Goal: Information Seeking & Learning: Learn about a topic

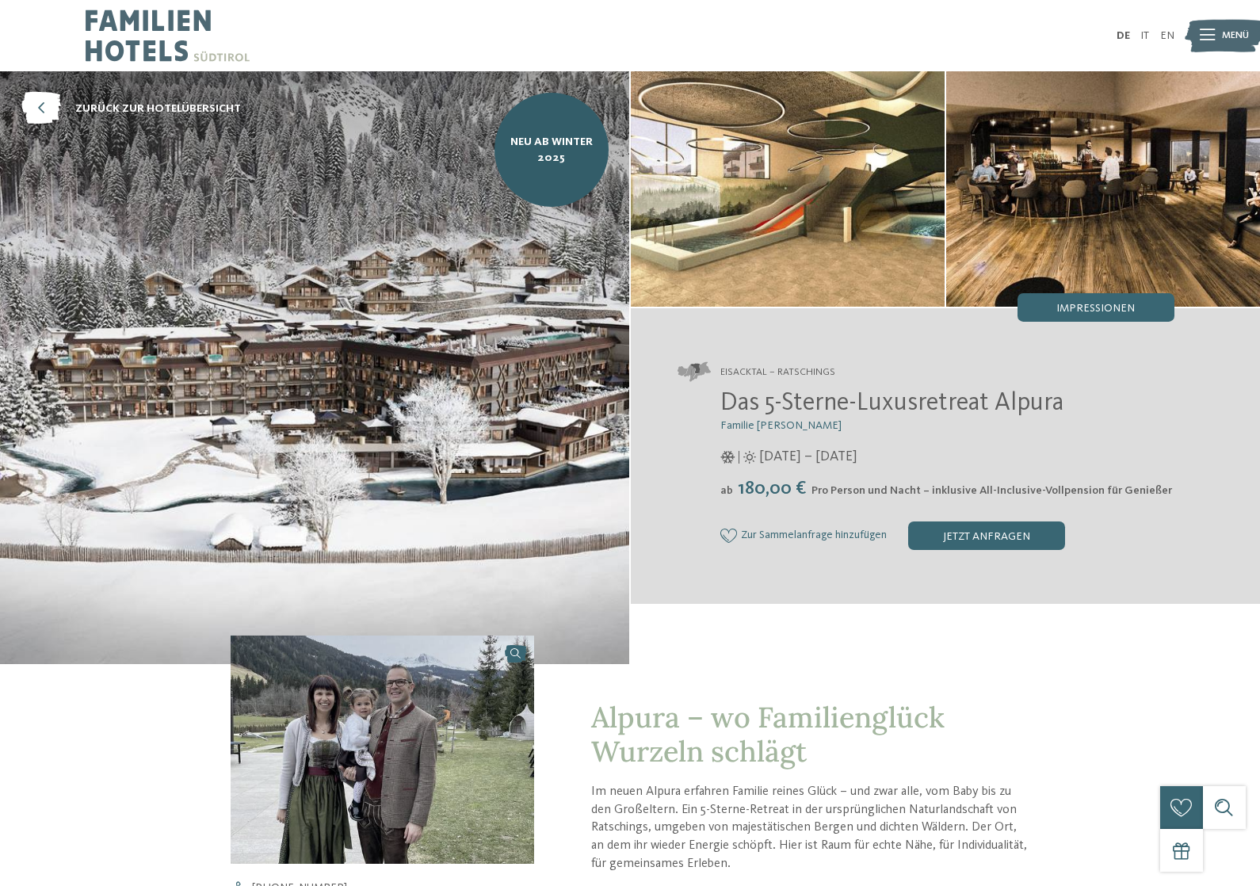
click at [1088, 294] on div "Impressionen" at bounding box center [1095, 307] width 157 height 29
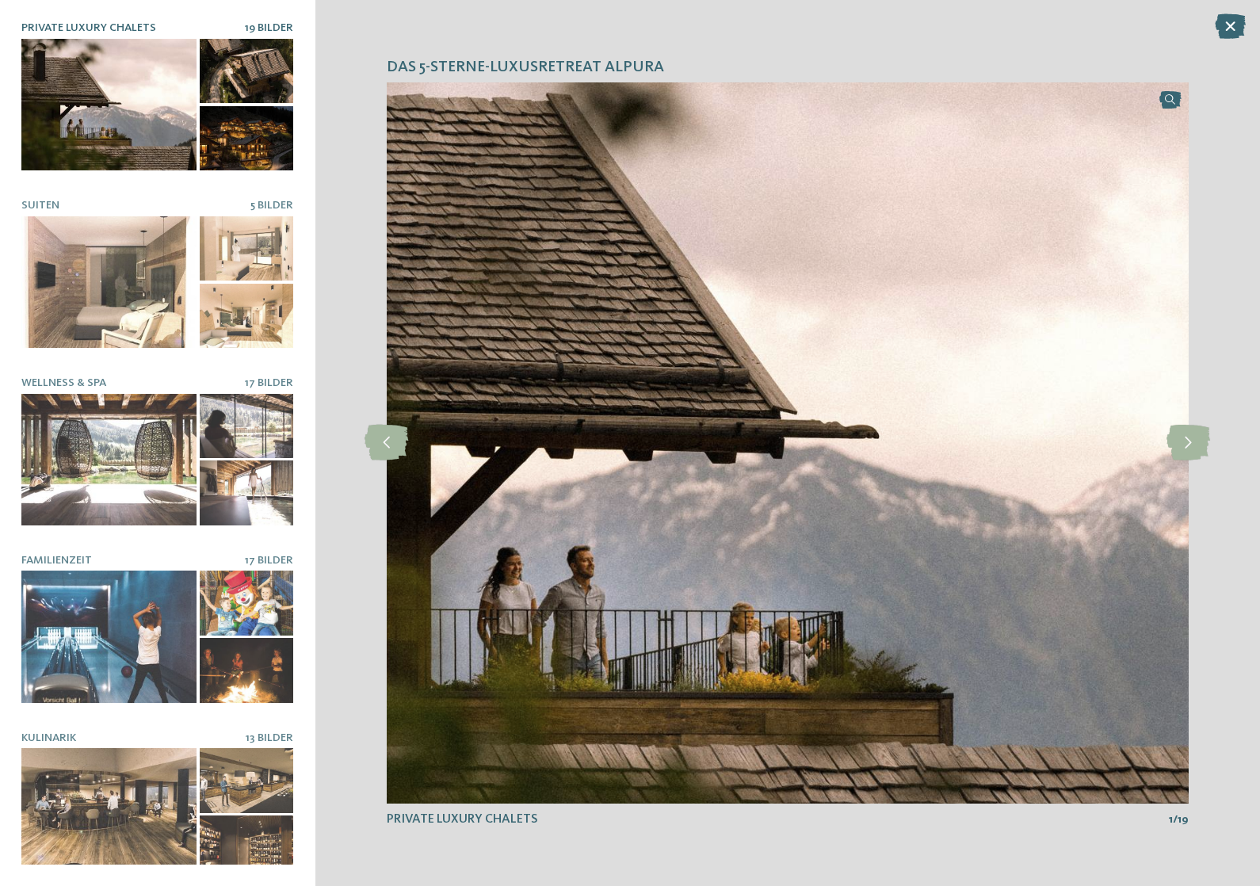
click at [1177, 428] on icon at bounding box center [1188, 443] width 44 height 36
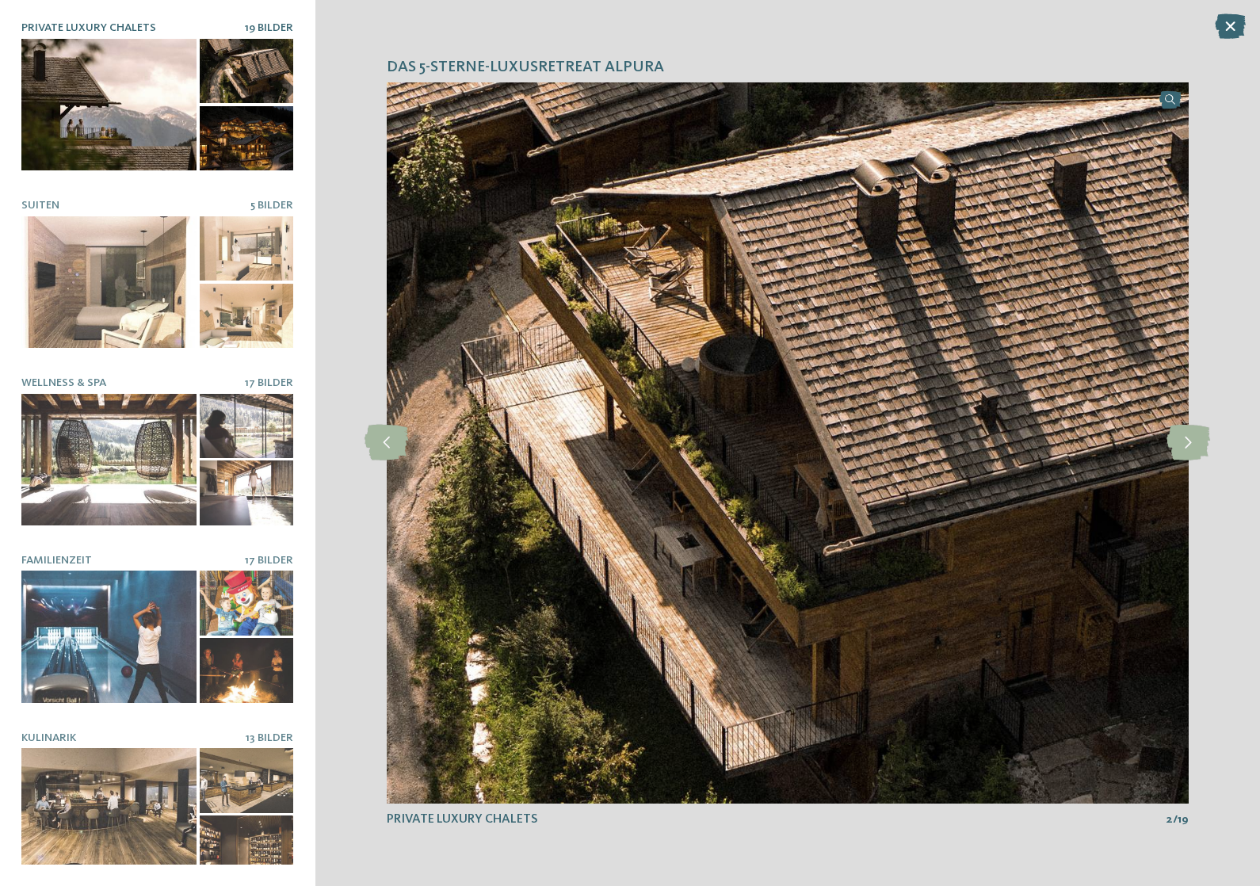
click at [1198, 433] on icon at bounding box center [1188, 443] width 44 height 36
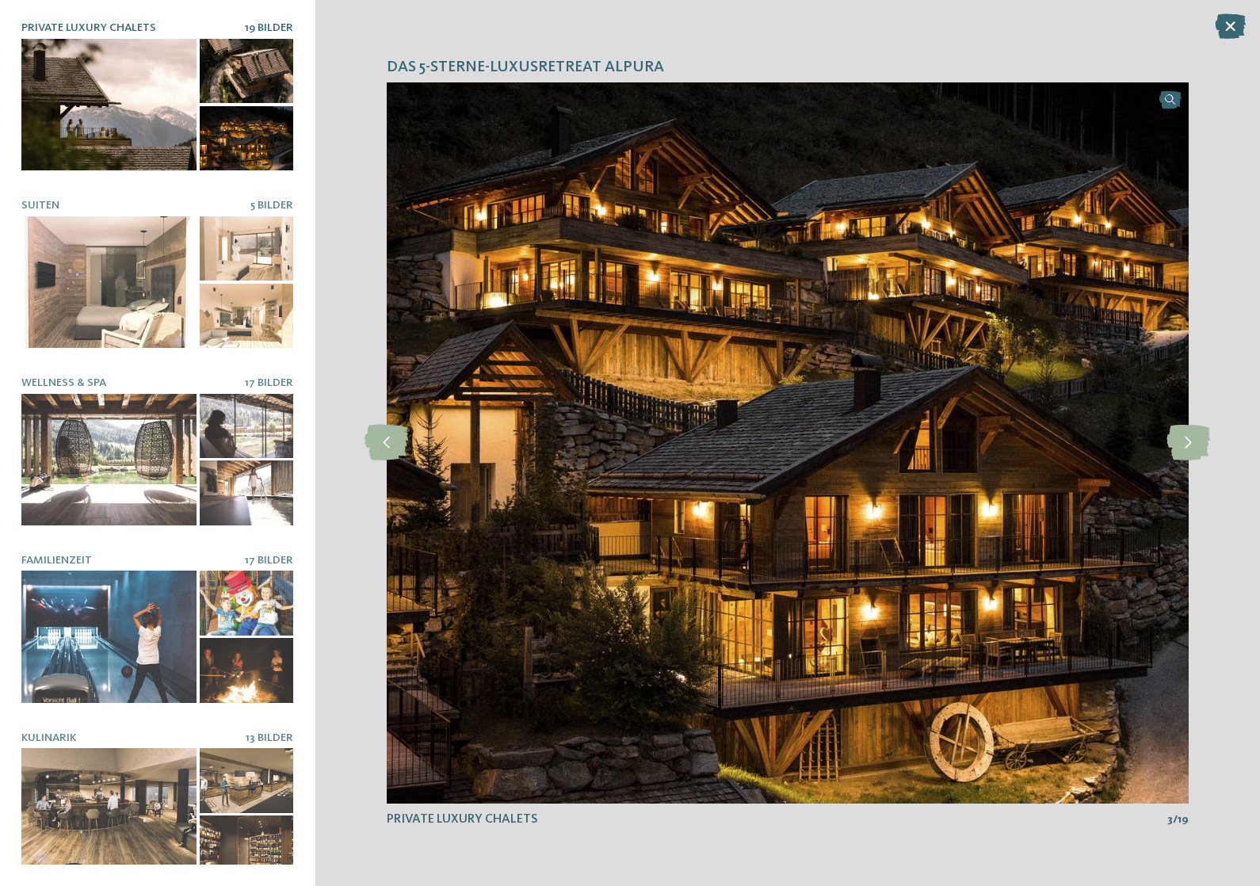
click at [1189, 432] on icon at bounding box center [1188, 443] width 44 height 36
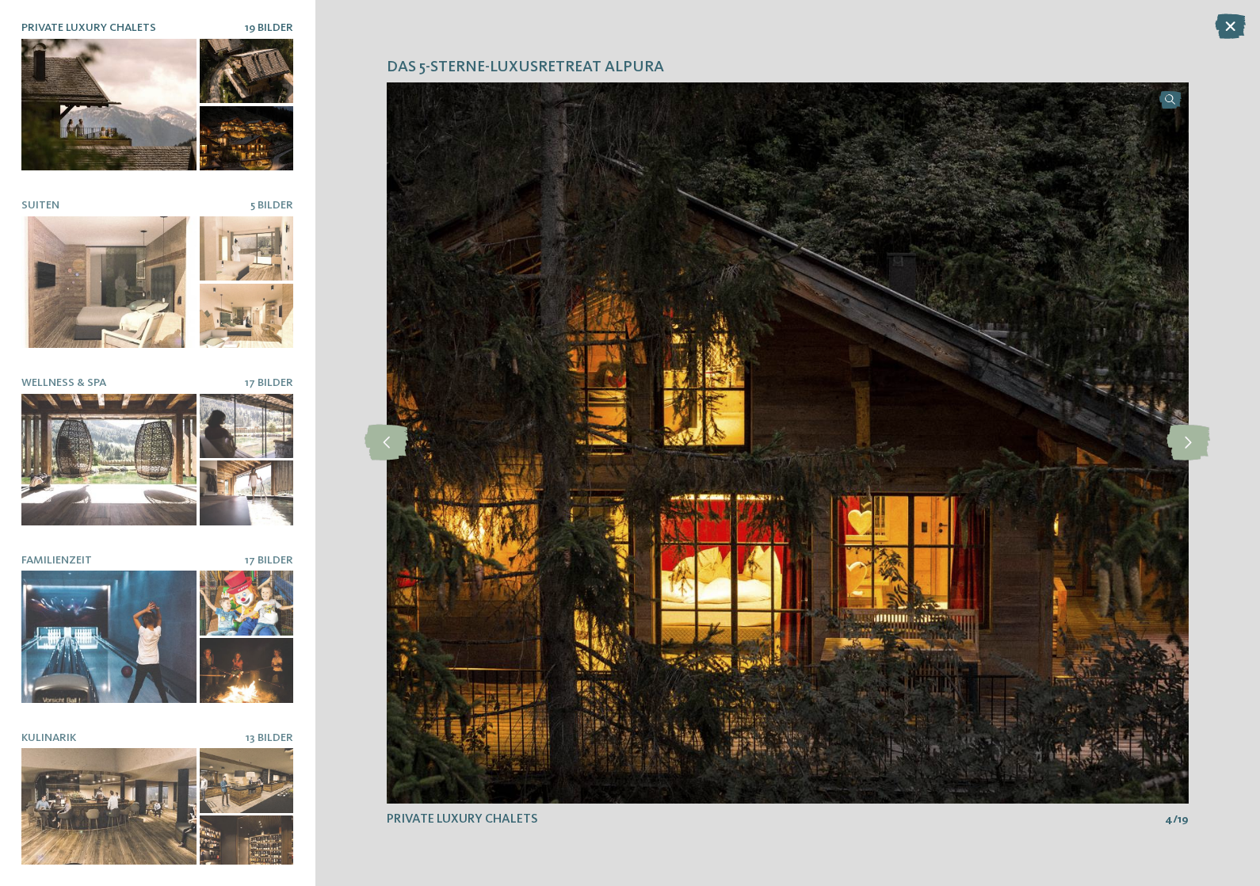
click at [1204, 425] on icon at bounding box center [1188, 443] width 44 height 36
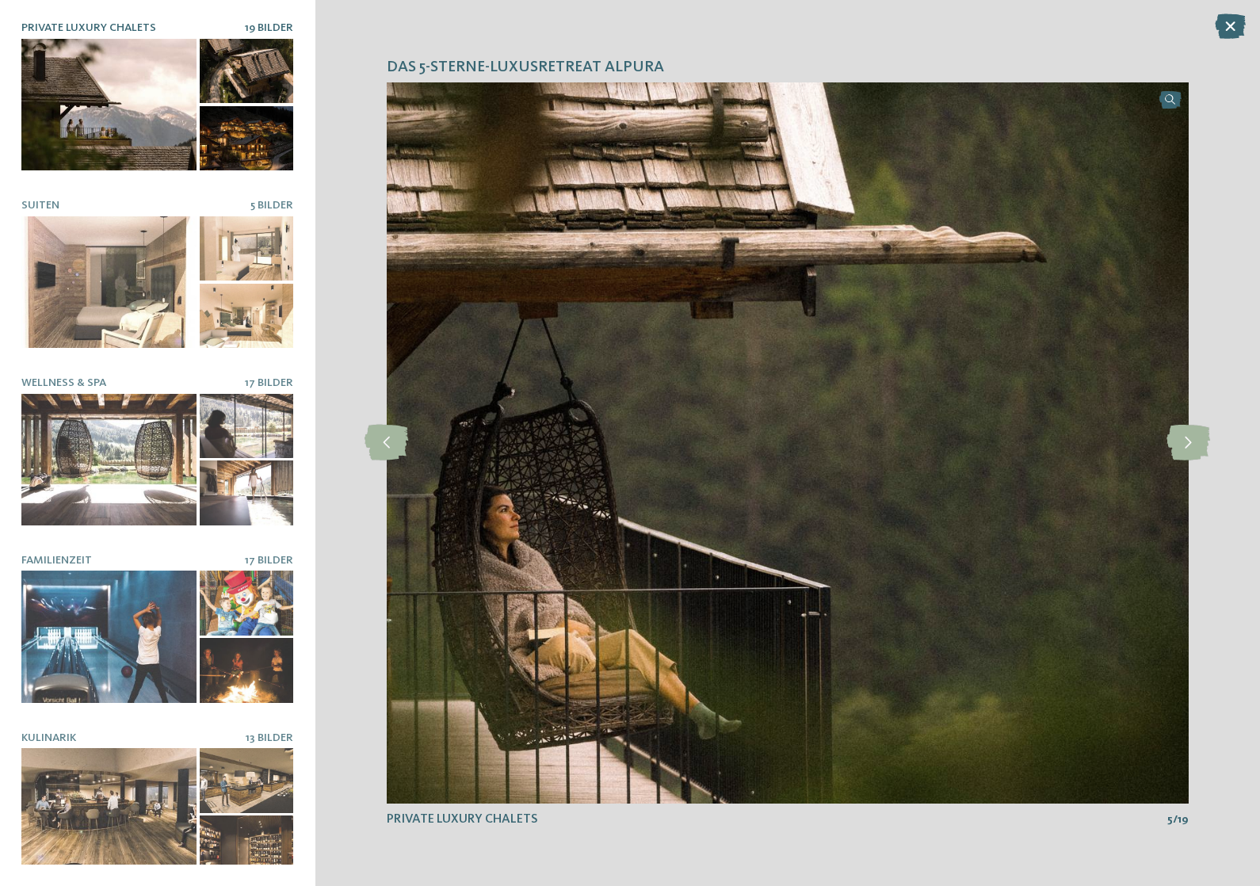
click at [1193, 429] on icon at bounding box center [1188, 443] width 44 height 36
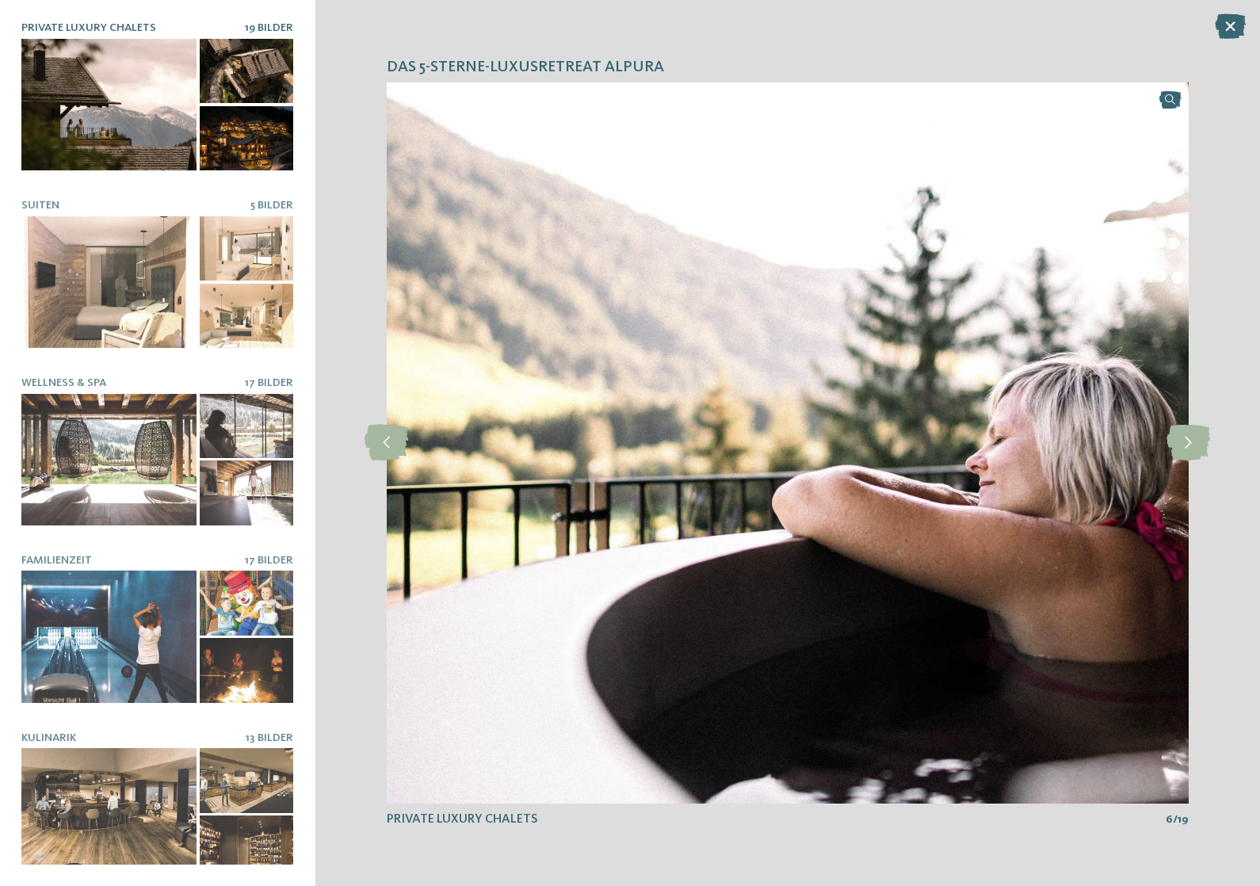
click at [1204, 426] on icon at bounding box center [1188, 443] width 44 height 36
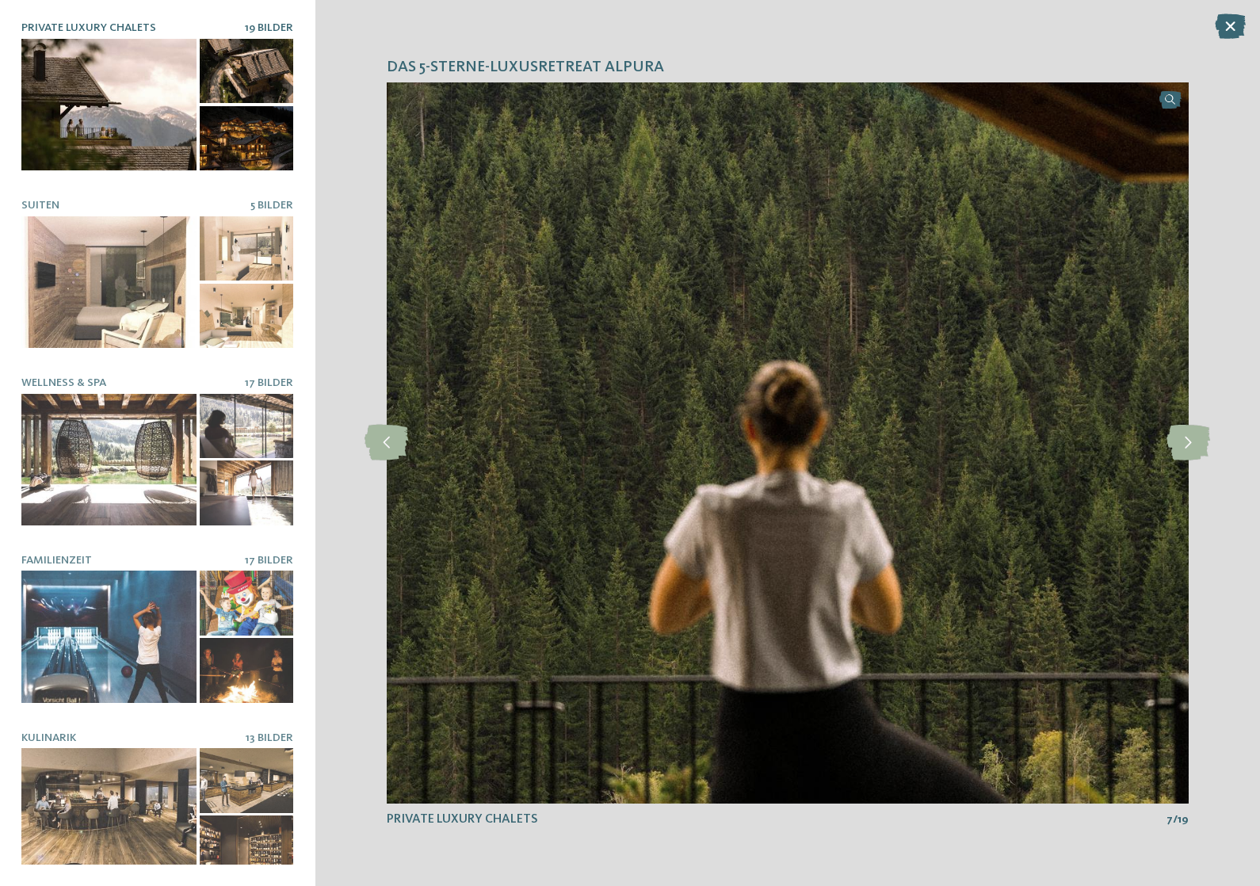
click at [1183, 433] on icon at bounding box center [1188, 443] width 44 height 36
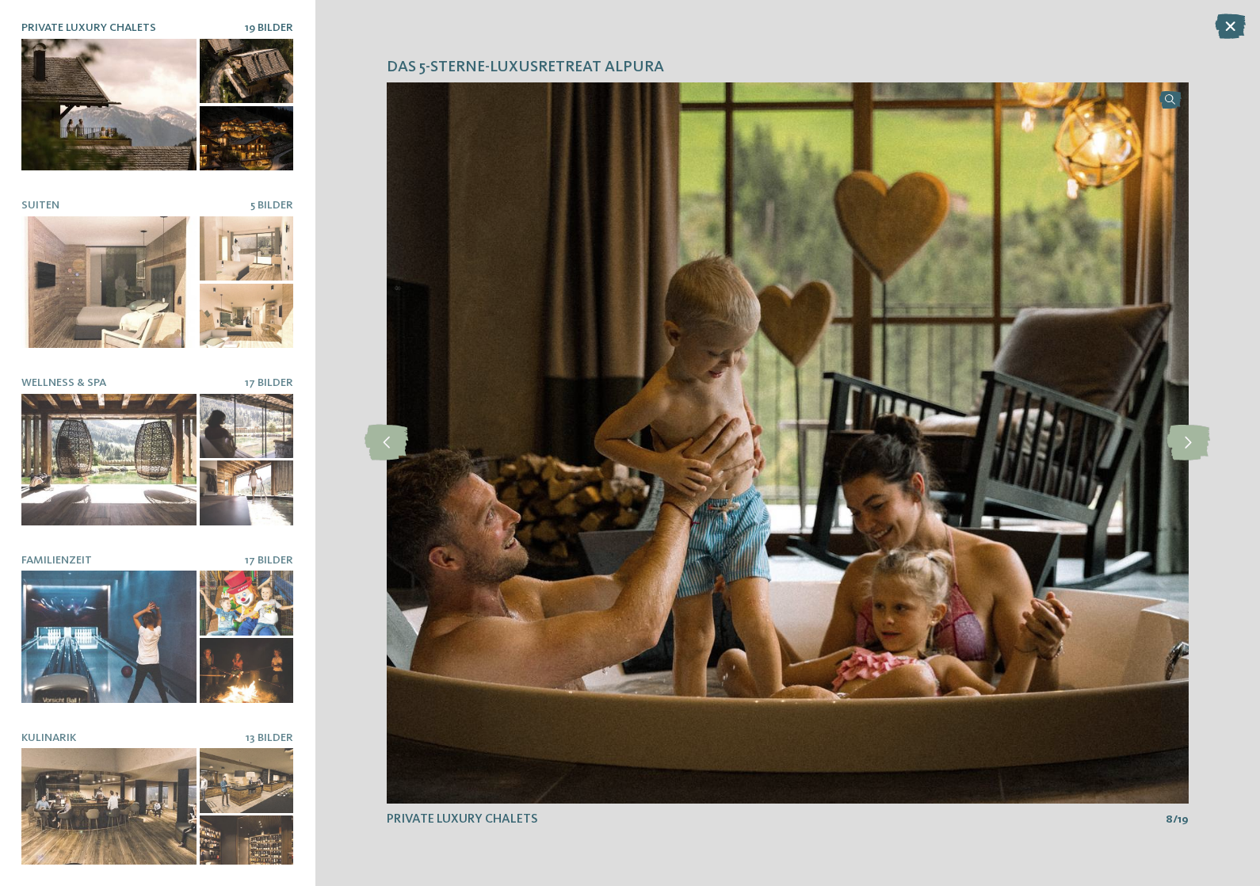
click at [1181, 429] on icon at bounding box center [1188, 443] width 44 height 36
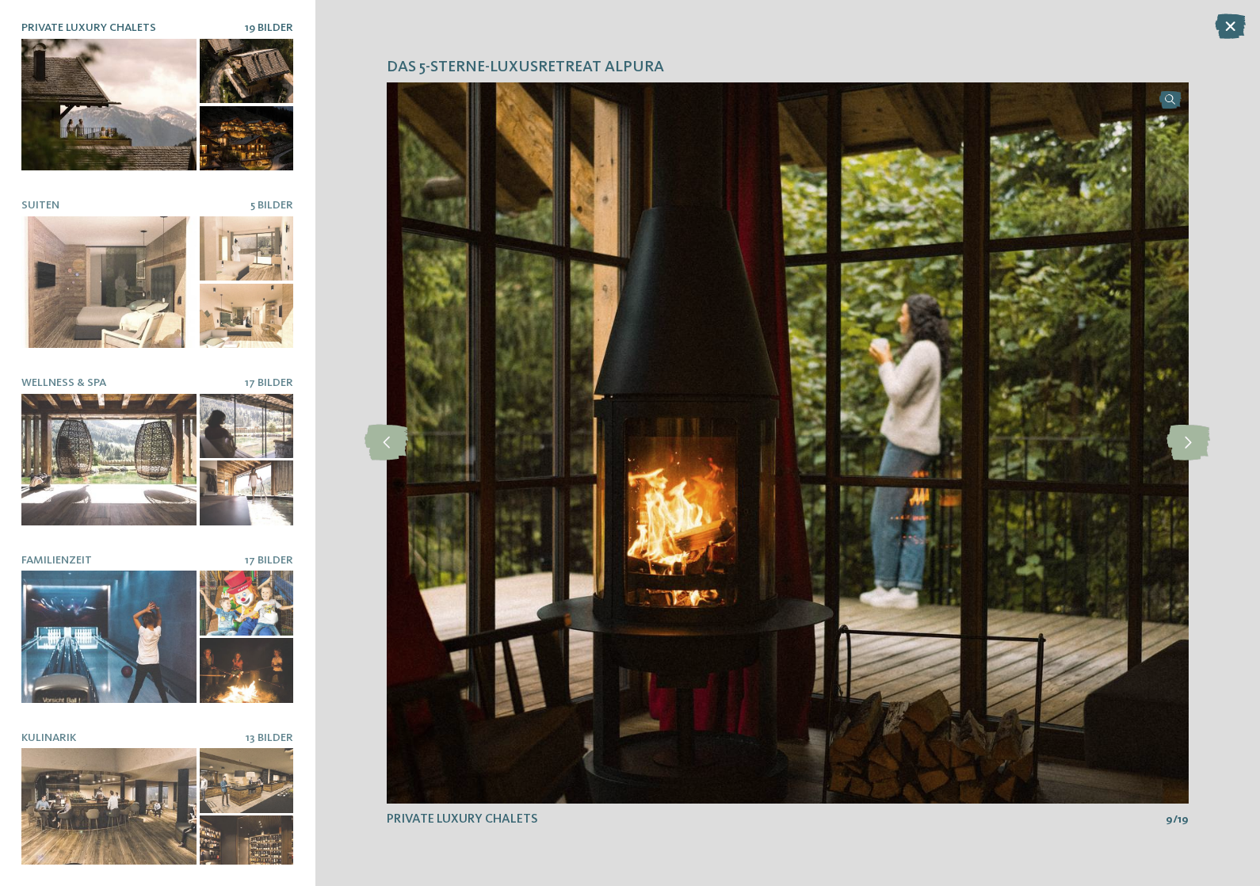
click at [1178, 433] on icon at bounding box center [1188, 443] width 44 height 36
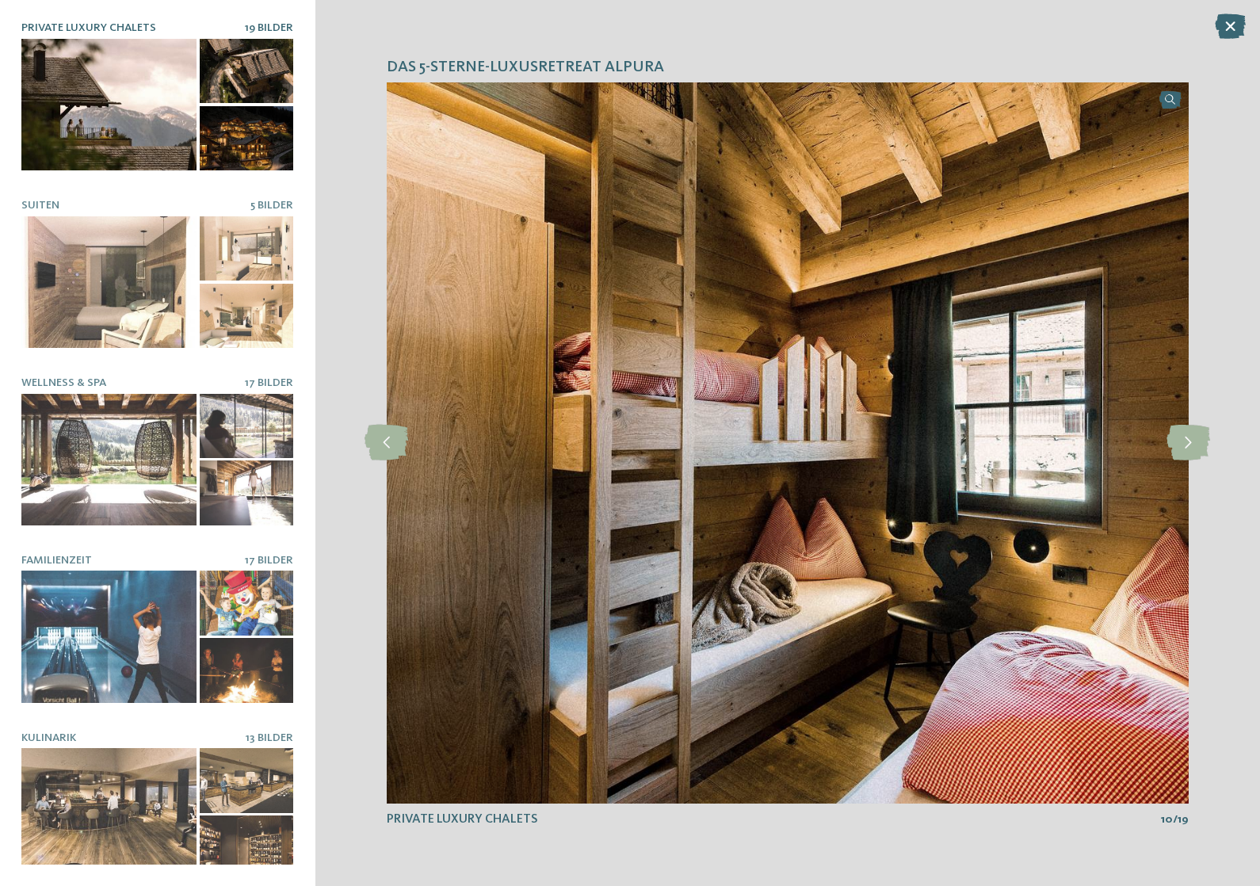
click at [1196, 425] on icon at bounding box center [1188, 443] width 44 height 36
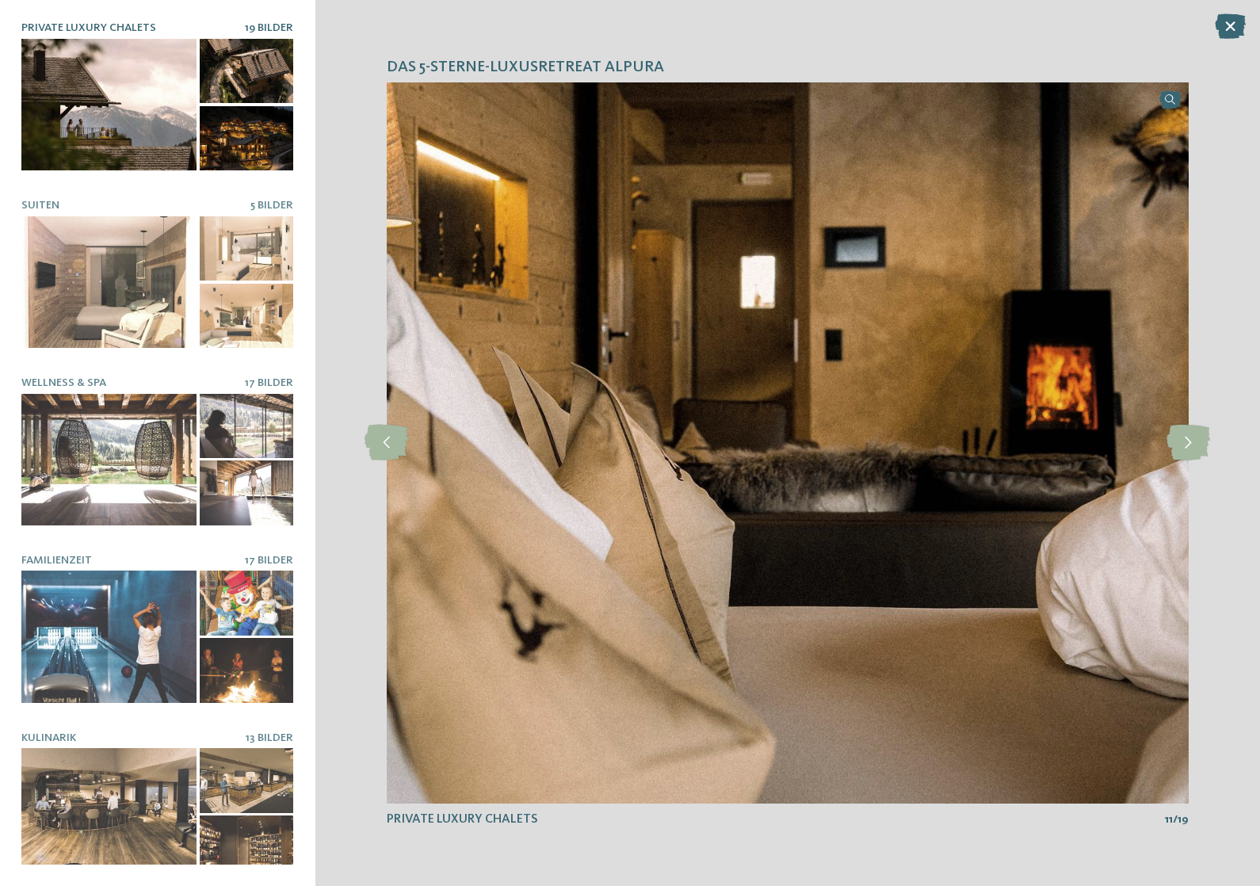
click at [1203, 426] on icon at bounding box center [1188, 443] width 44 height 36
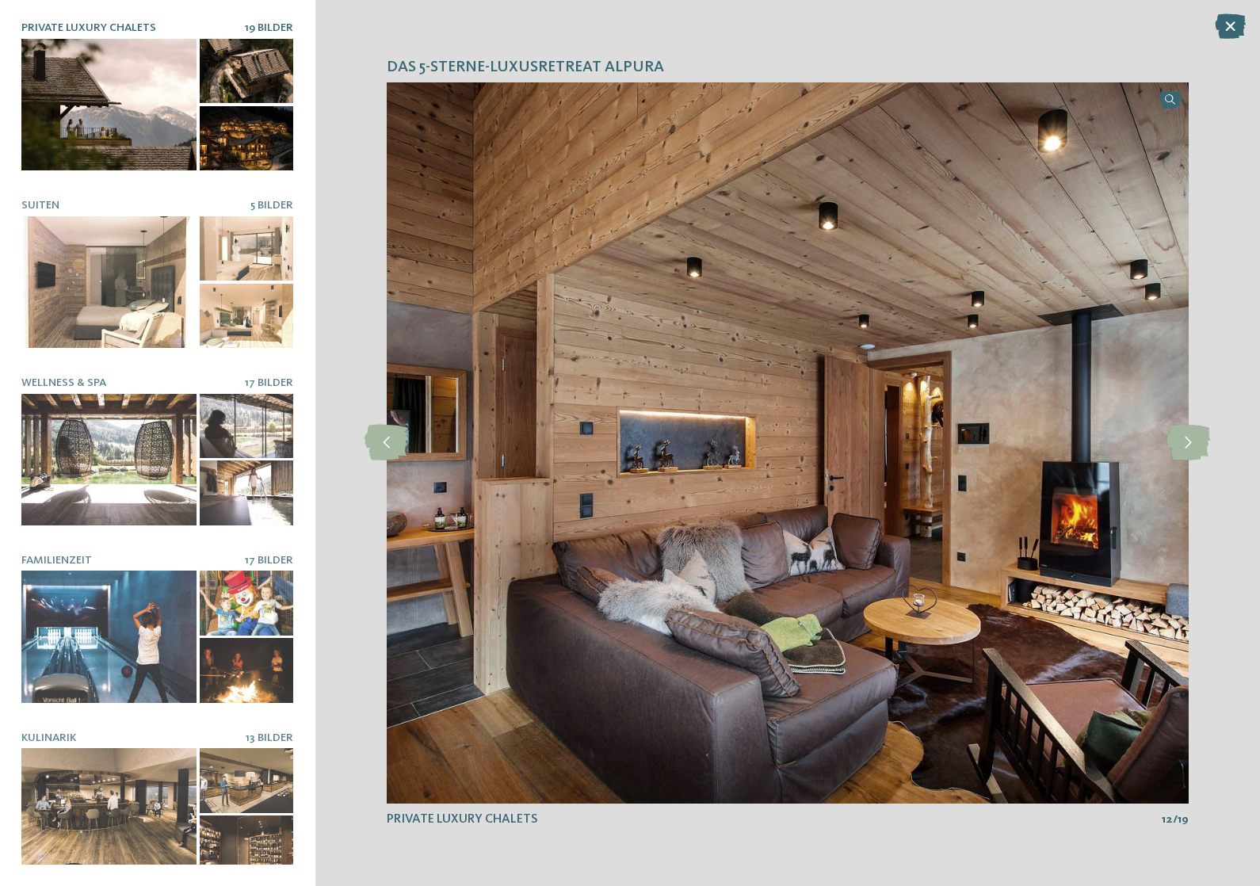
click at [1201, 425] on icon at bounding box center [1188, 443] width 44 height 36
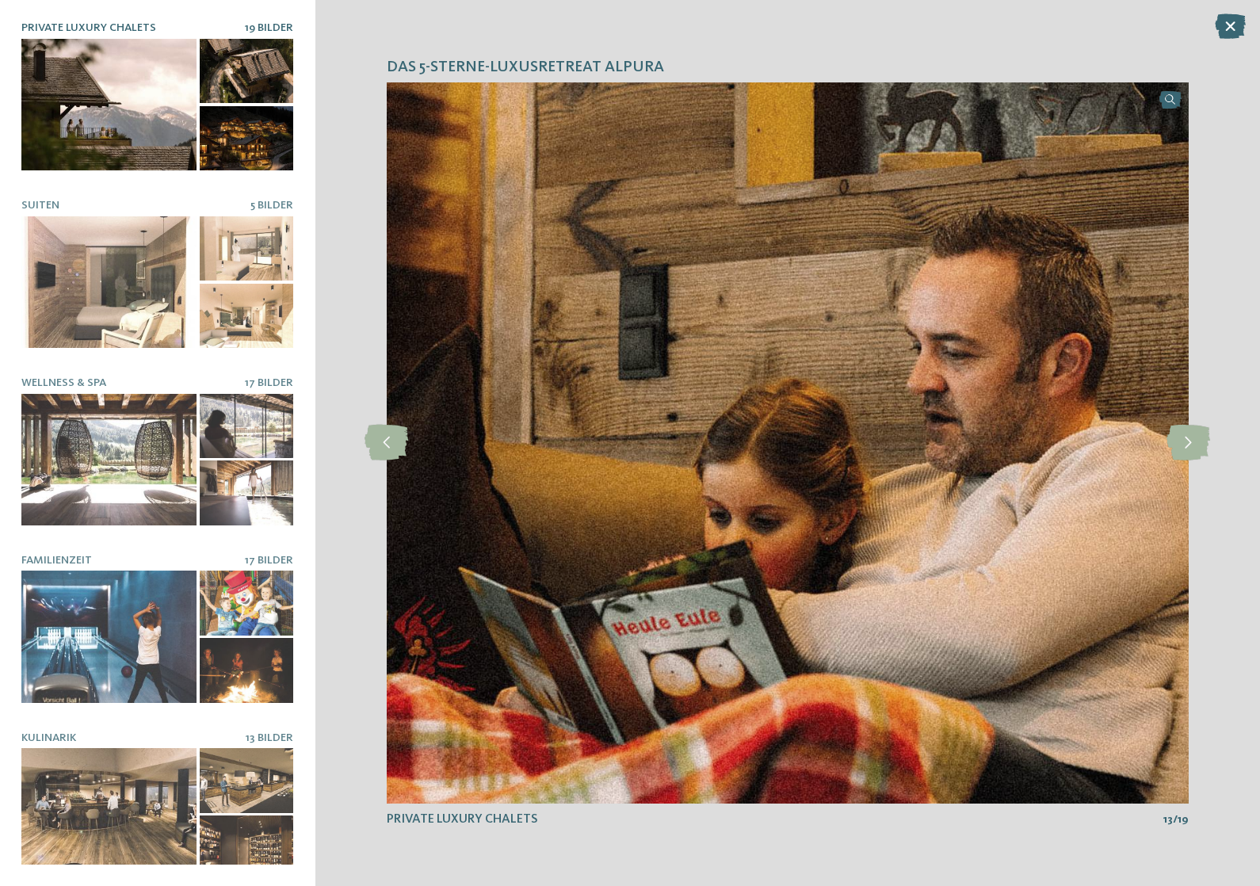
click at [1204, 424] on div at bounding box center [1189, 443] width 40 height 40
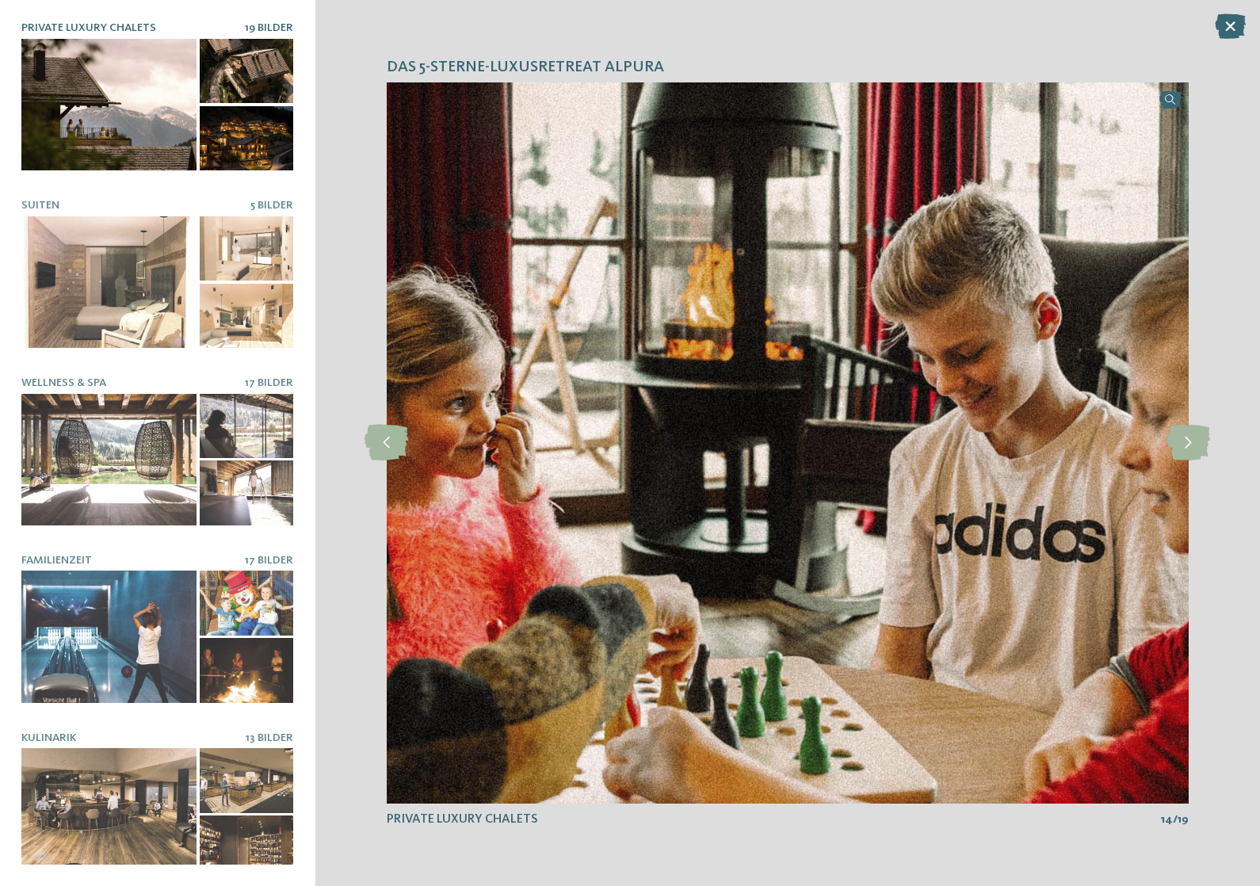
click at [1189, 432] on icon at bounding box center [1188, 443] width 44 height 36
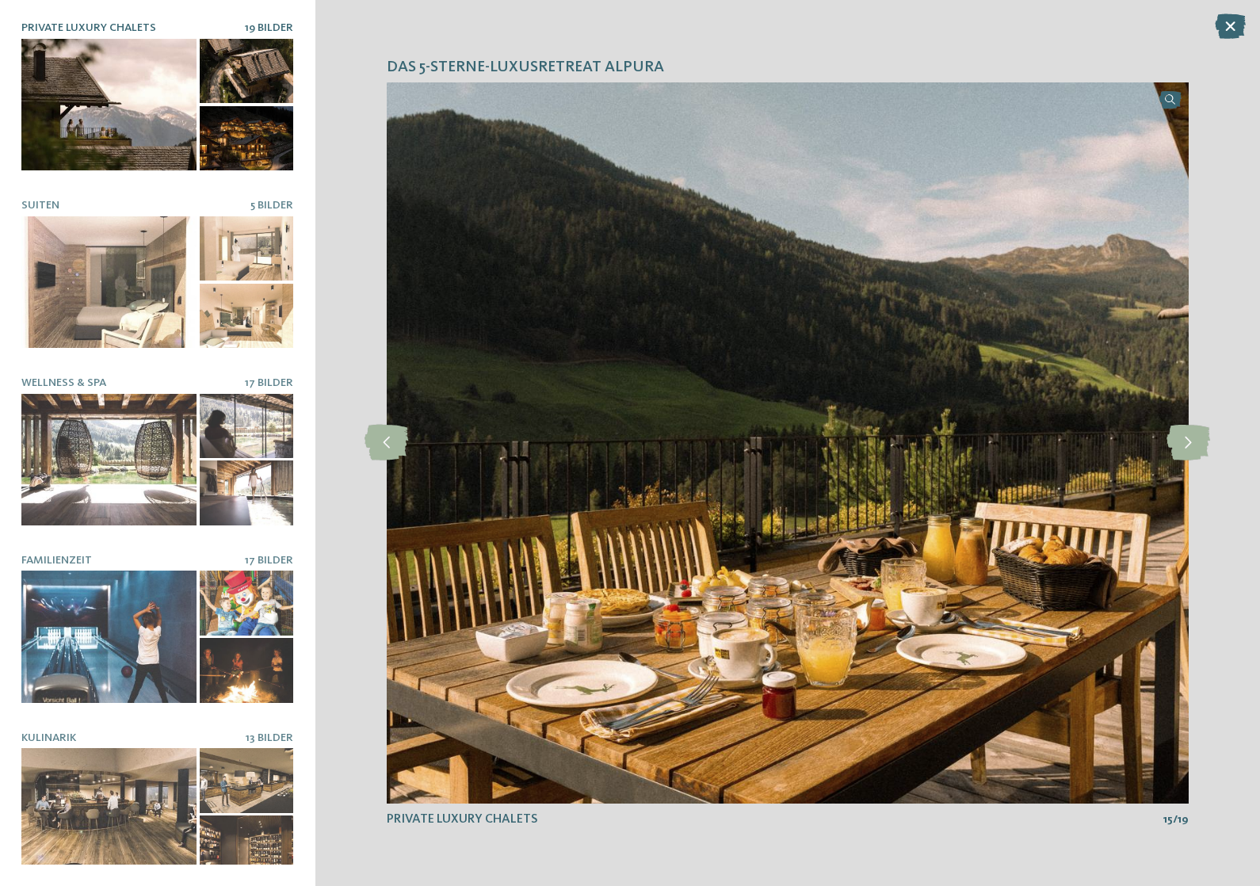
click at [139, 488] on div at bounding box center [108, 460] width 175 height 132
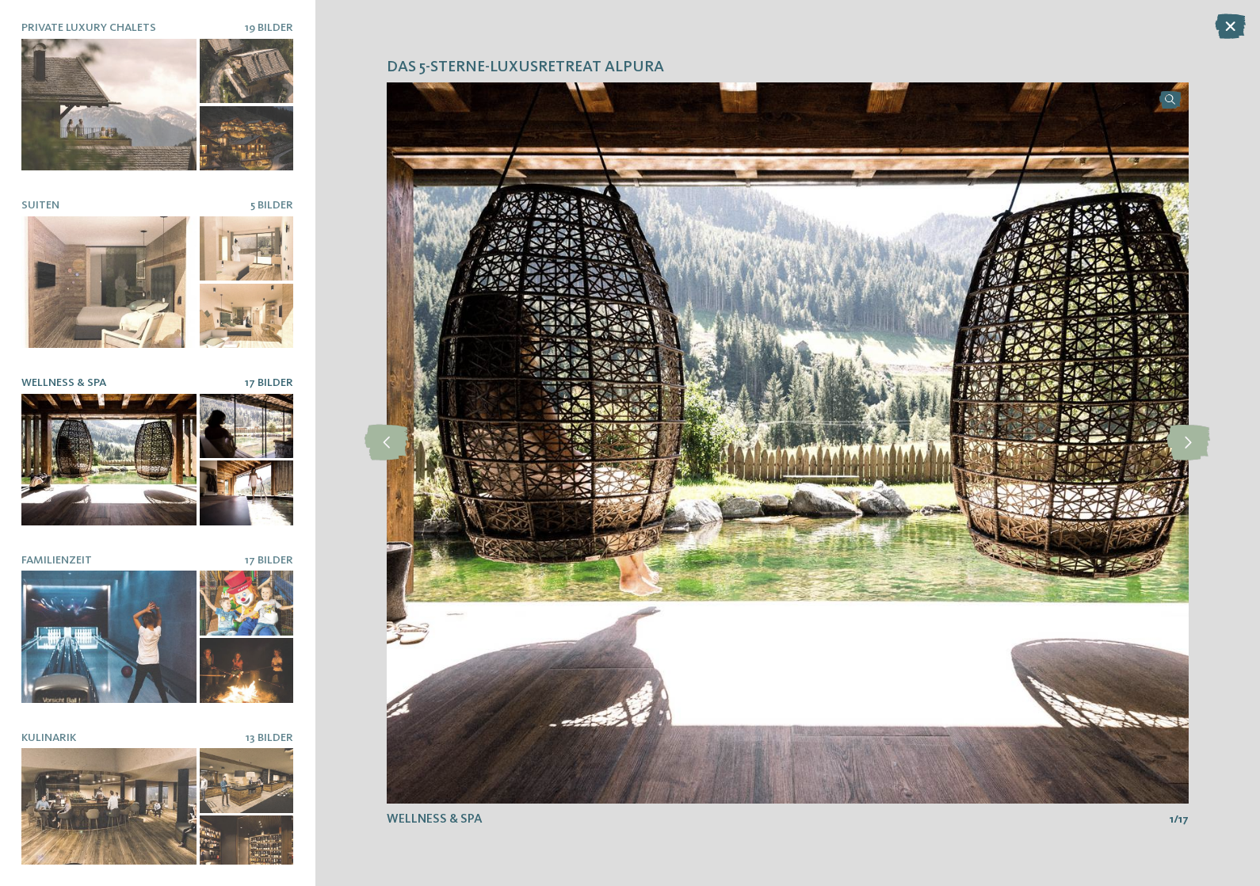
click at [1191, 434] on icon at bounding box center [1188, 443] width 44 height 36
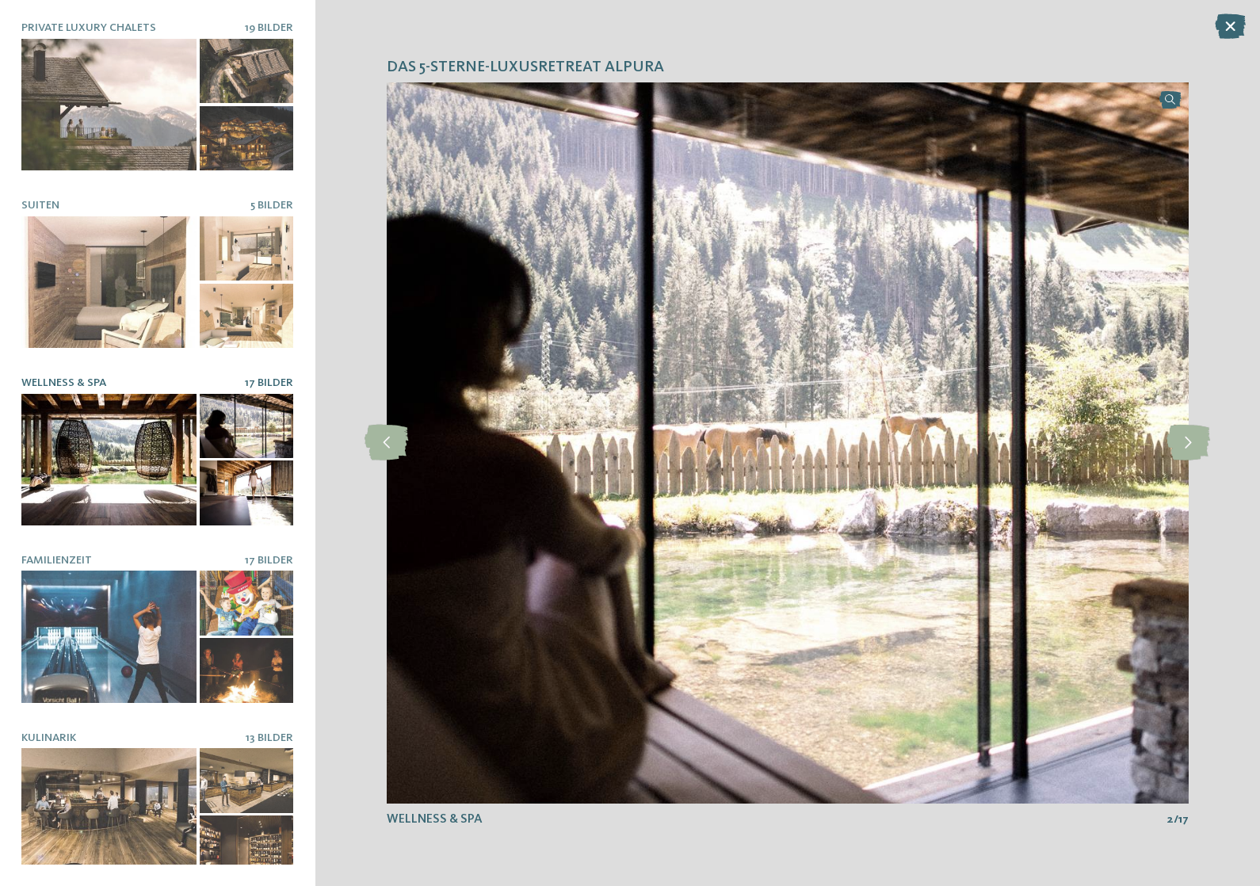
click at [1186, 445] on icon at bounding box center [1188, 443] width 44 height 36
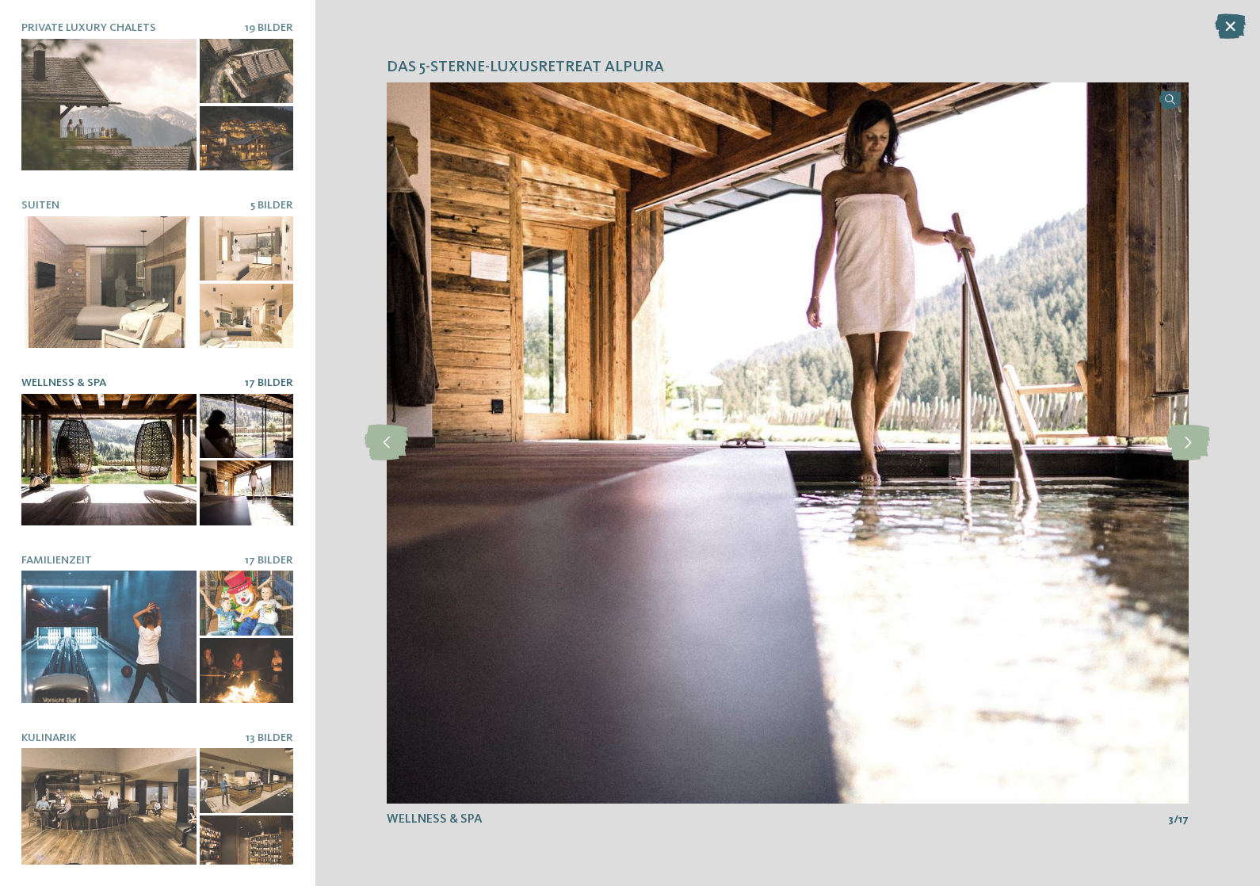
click at [1175, 437] on icon at bounding box center [1188, 443] width 44 height 36
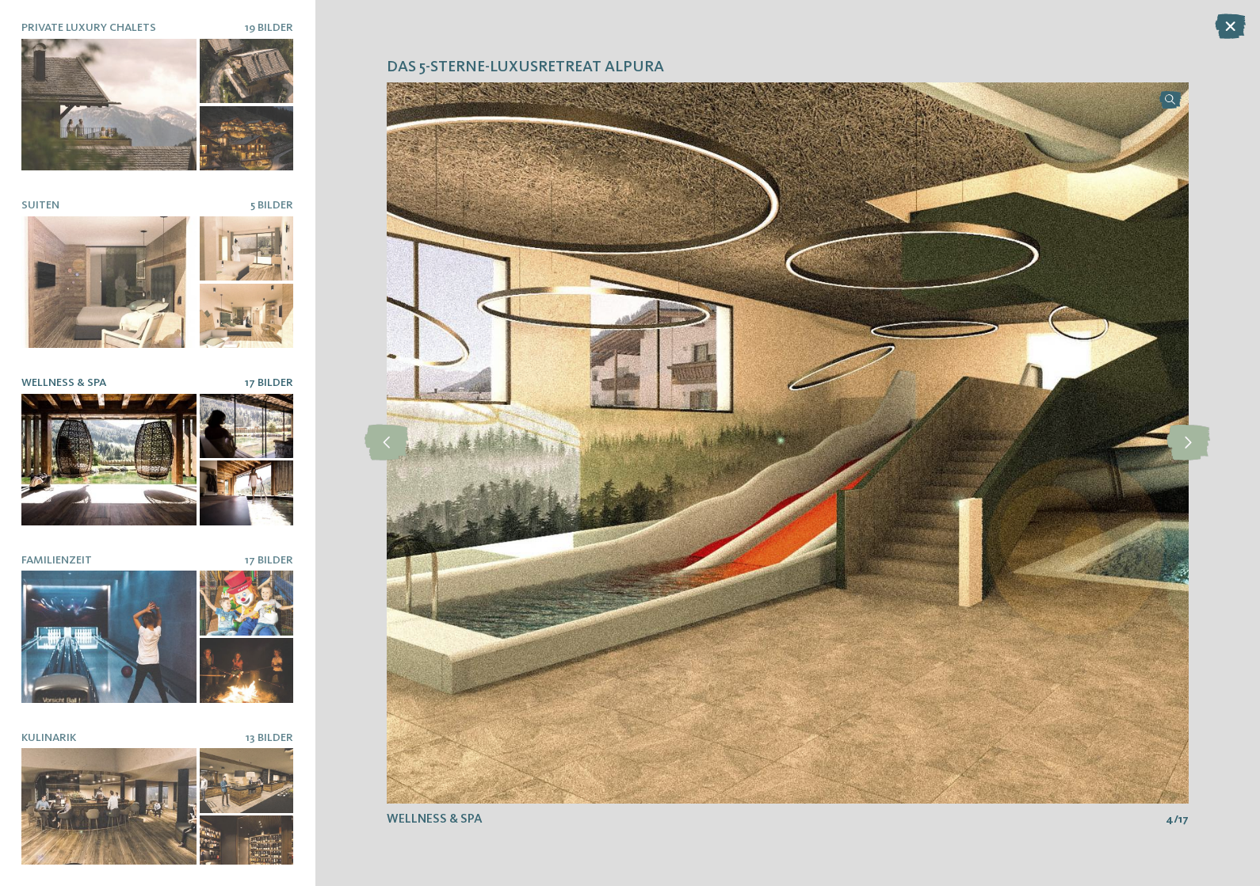
click at [1193, 428] on icon at bounding box center [1188, 443] width 44 height 36
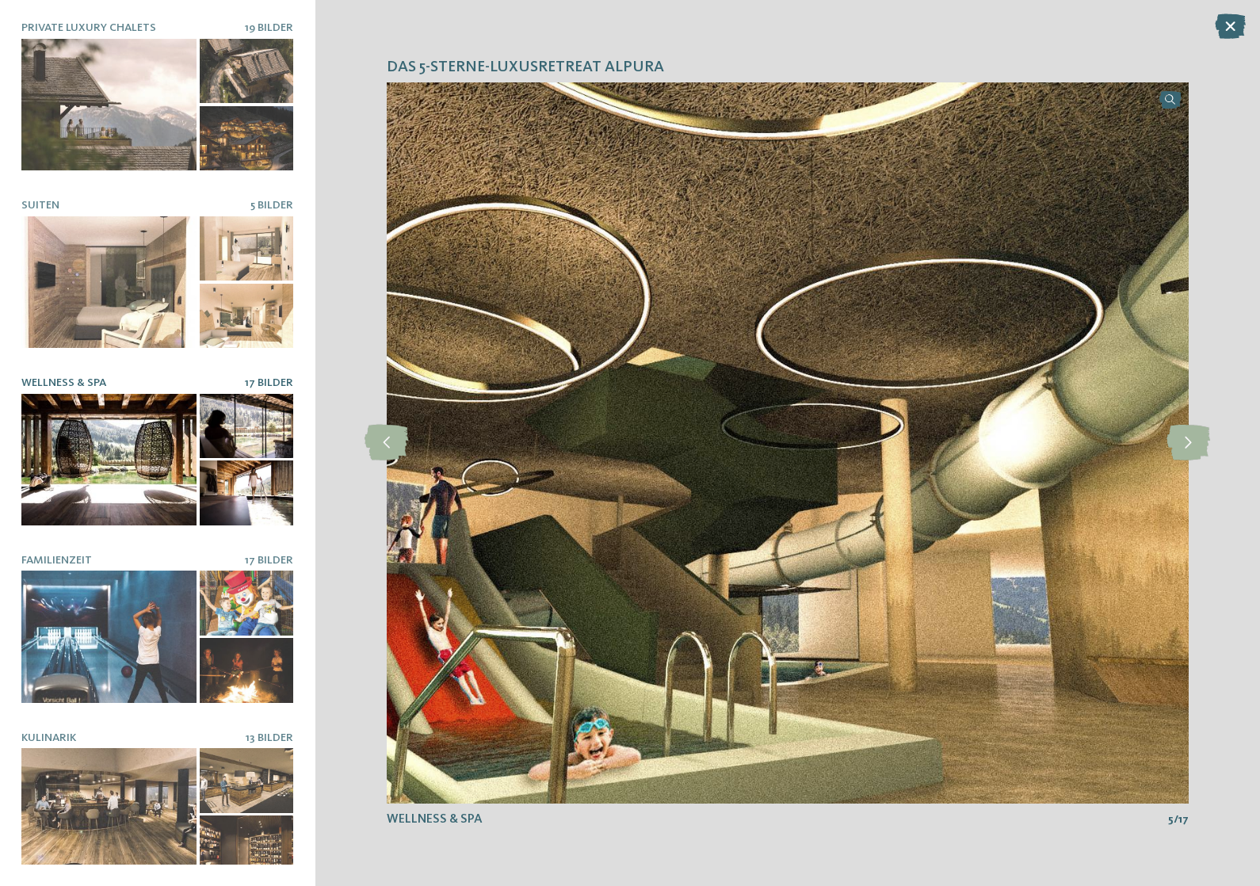
click at [1185, 433] on icon at bounding box center [1188, 443] width 44 height 36
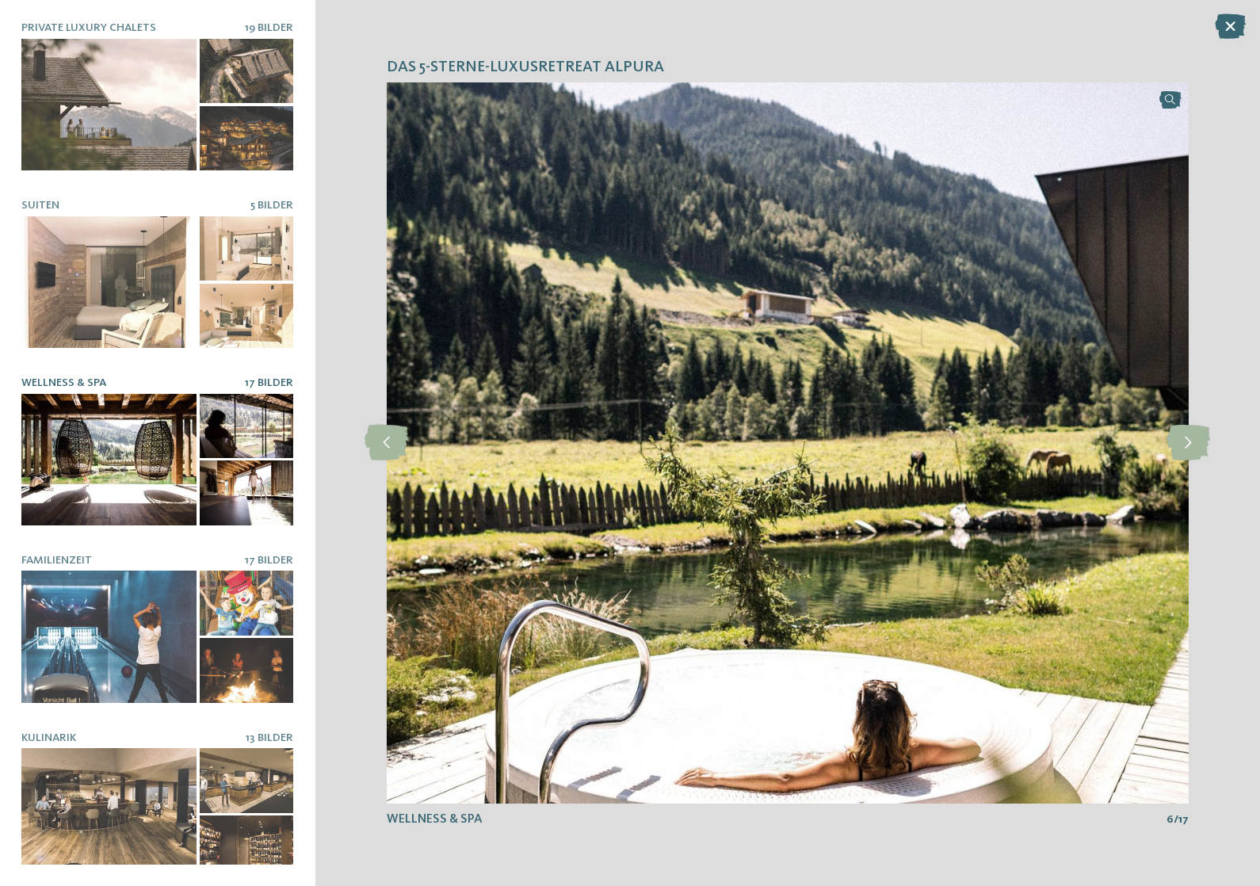
click at [1188, 431] on icon at bounding box center [1188, 443] width 44 height 36
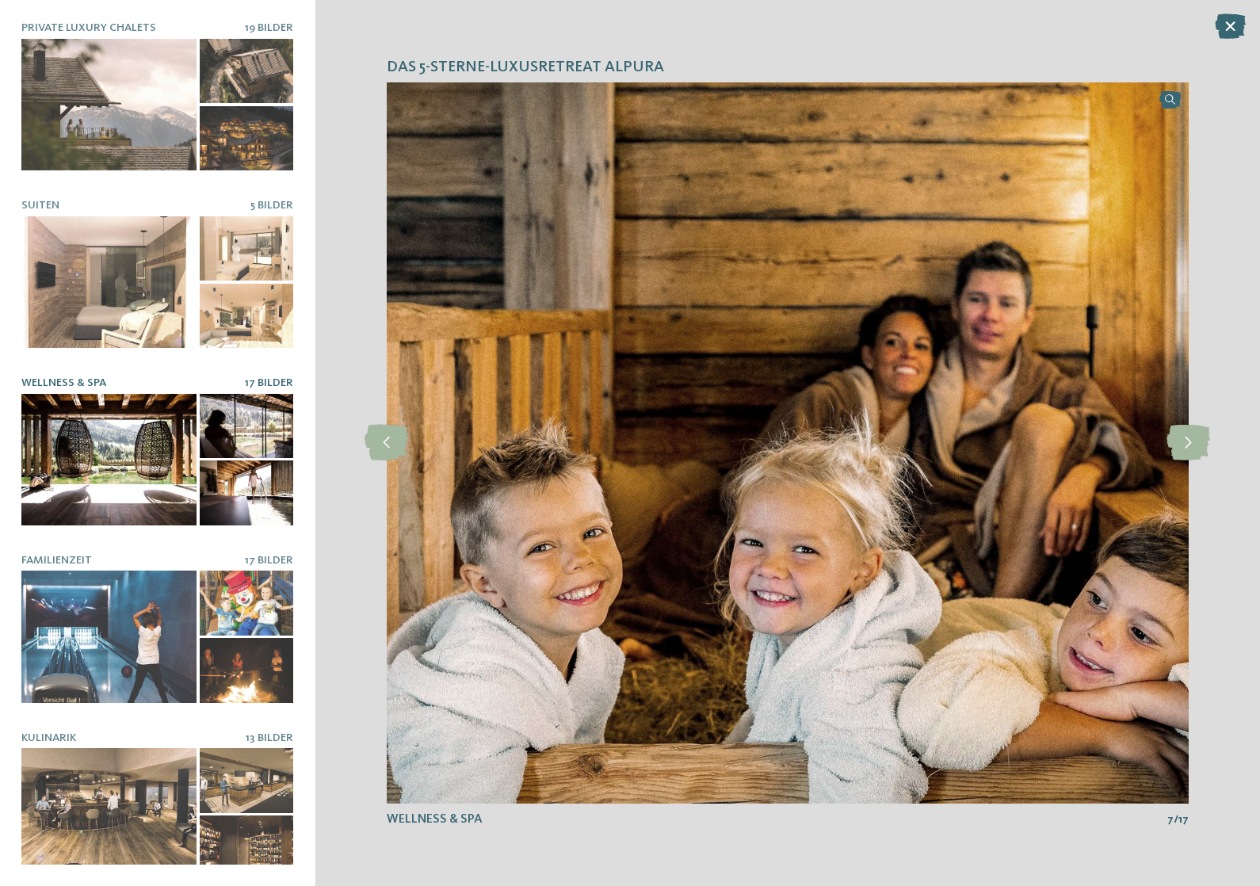
click at [1189, 433] on icon at bounding box center [1188, 443] width 44 height 36
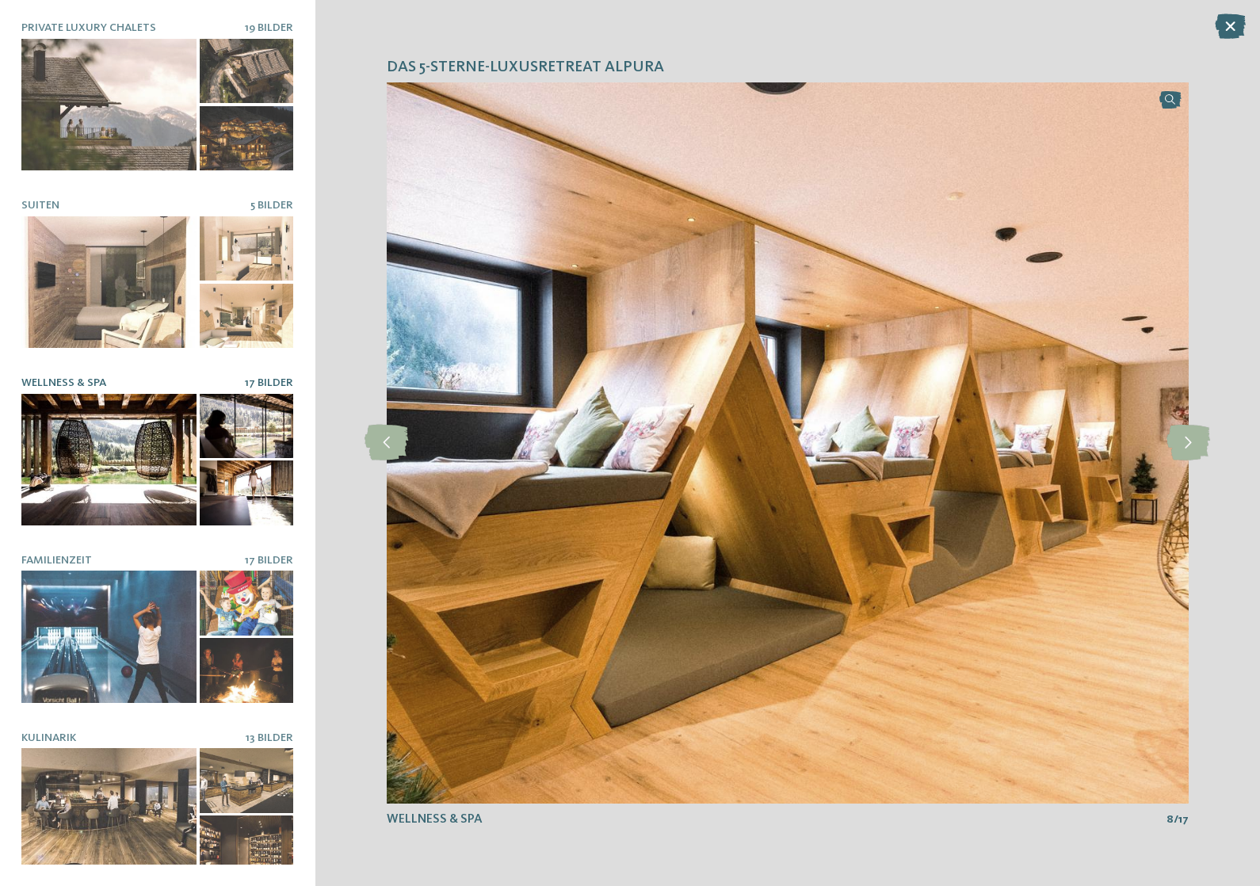
click at [1191, 433] on icon at bounding box center [1188, 443] width 44 height 36
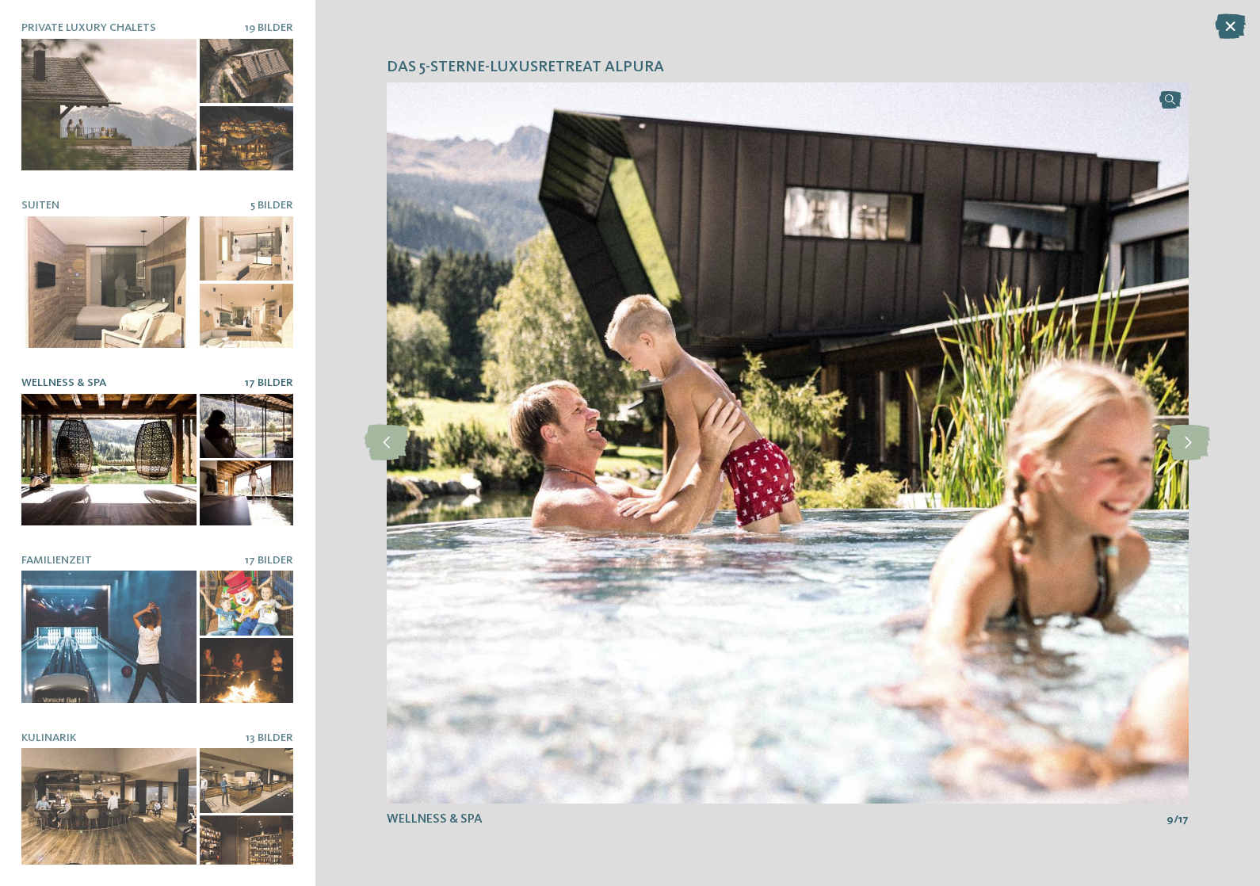
click at [1190, 429] on icon at bounding box center [1188, 443] width 44 height 36
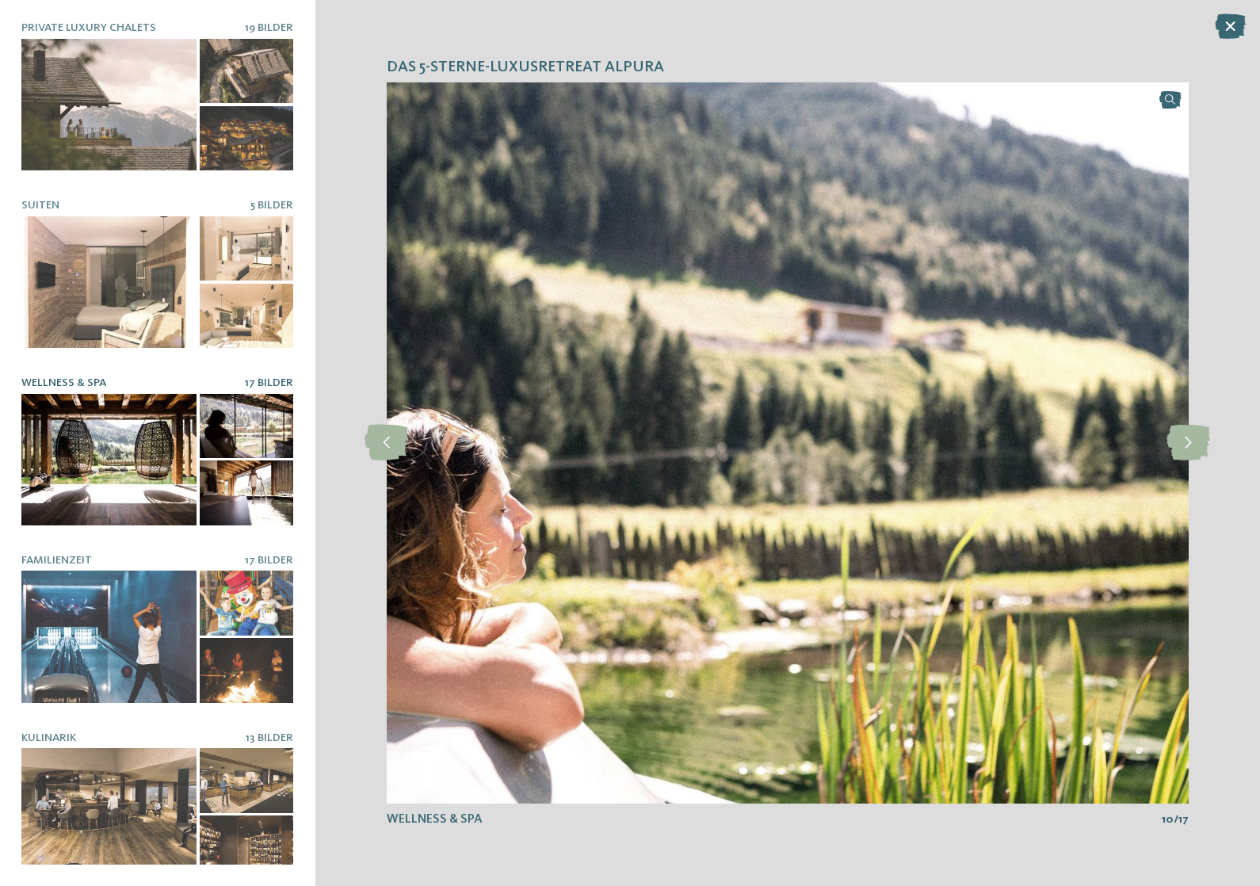
click at [1194, 438] on icon at bounding box center [1188, 443] width 44 height 36
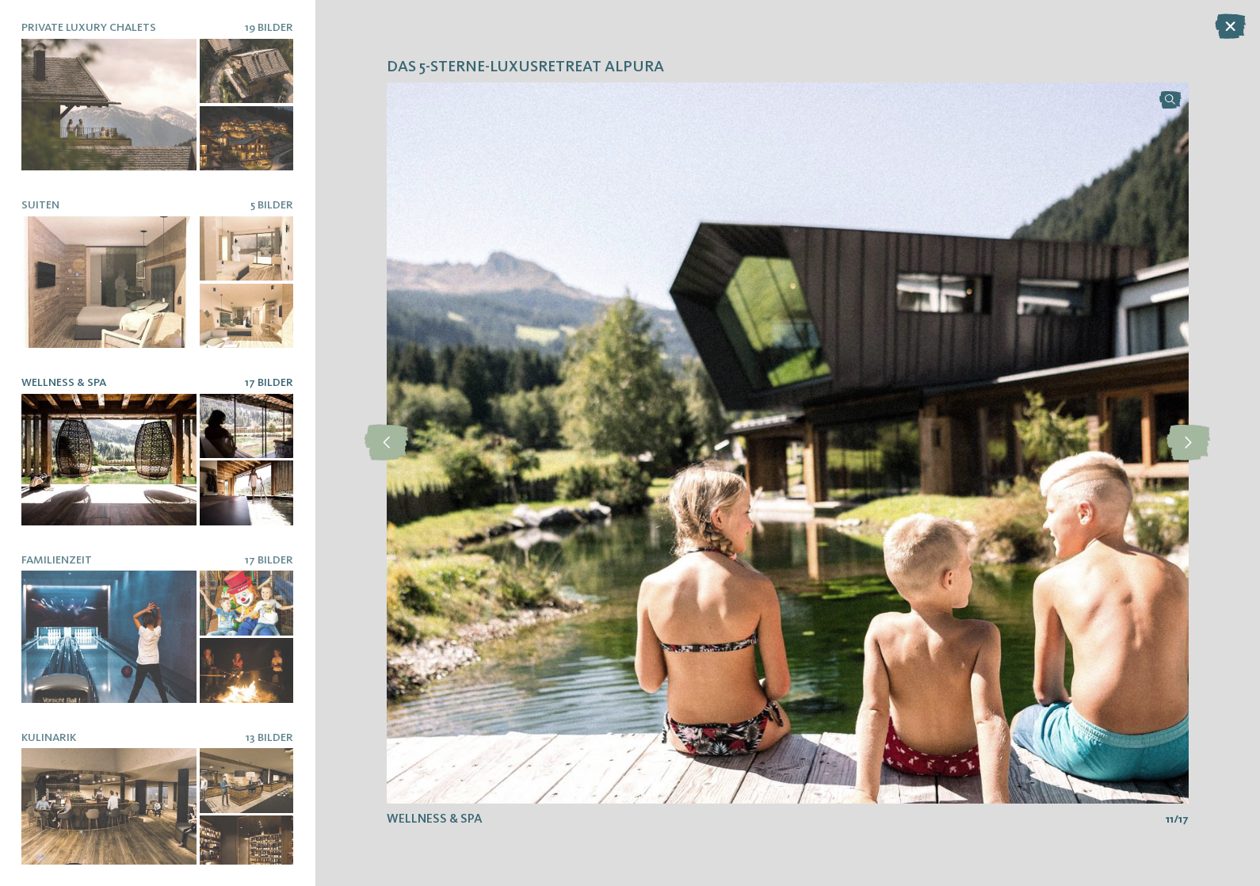
click at [1195, 436] on icon at bounding box center [1188, 443] width 44 height 36
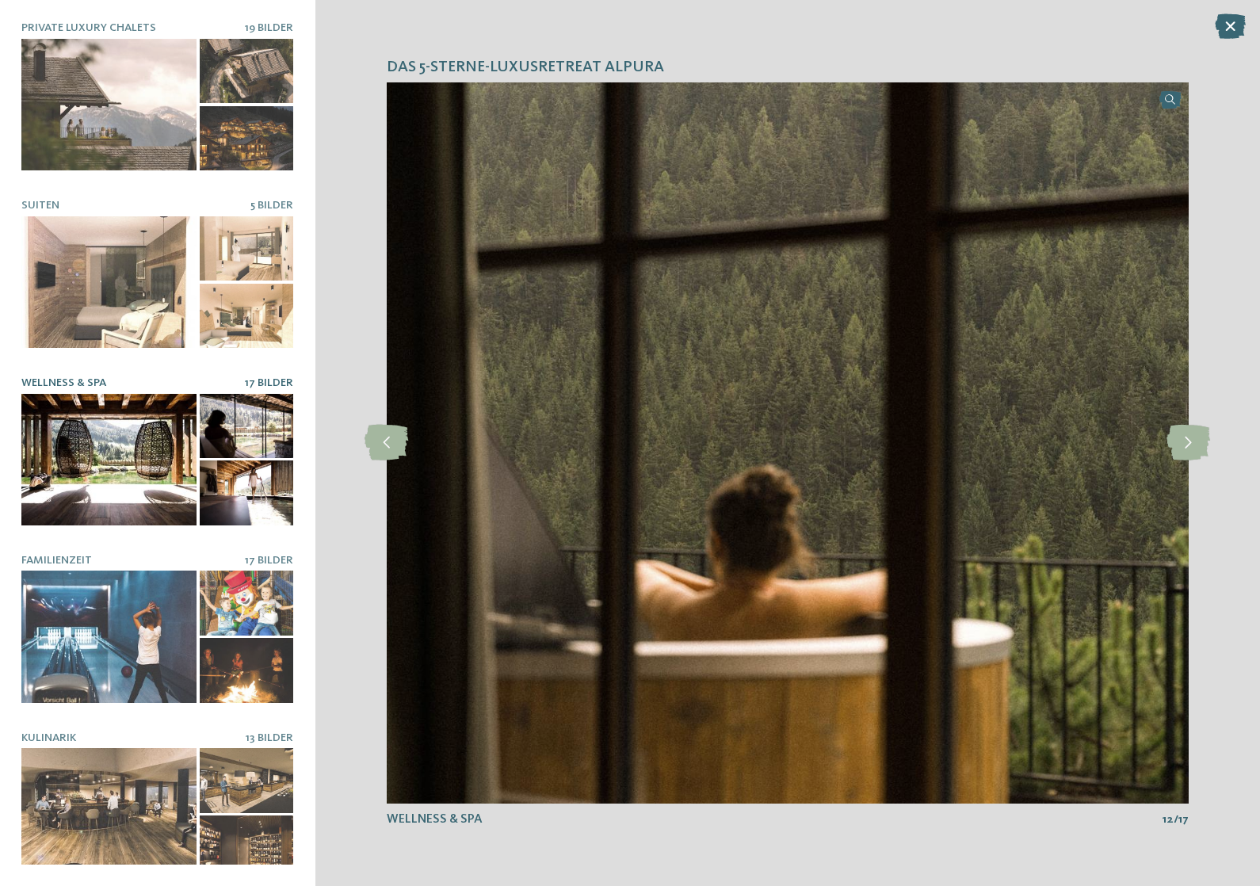
click at [1194, 438] on icon at bounding box center [1188, 443] width 44 height 36
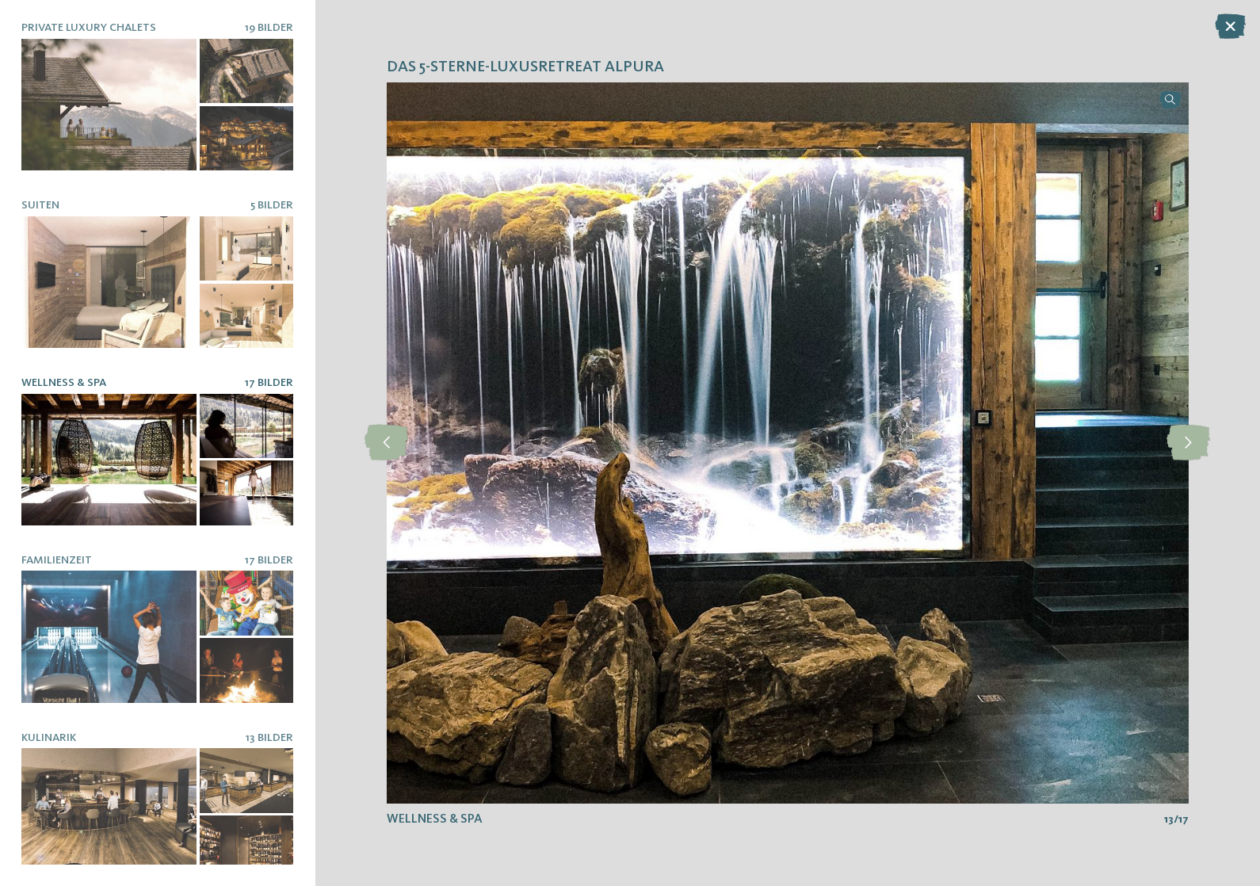
click at [1193, 441] on icon at bounding box center [1188, 443] width 44 height 36
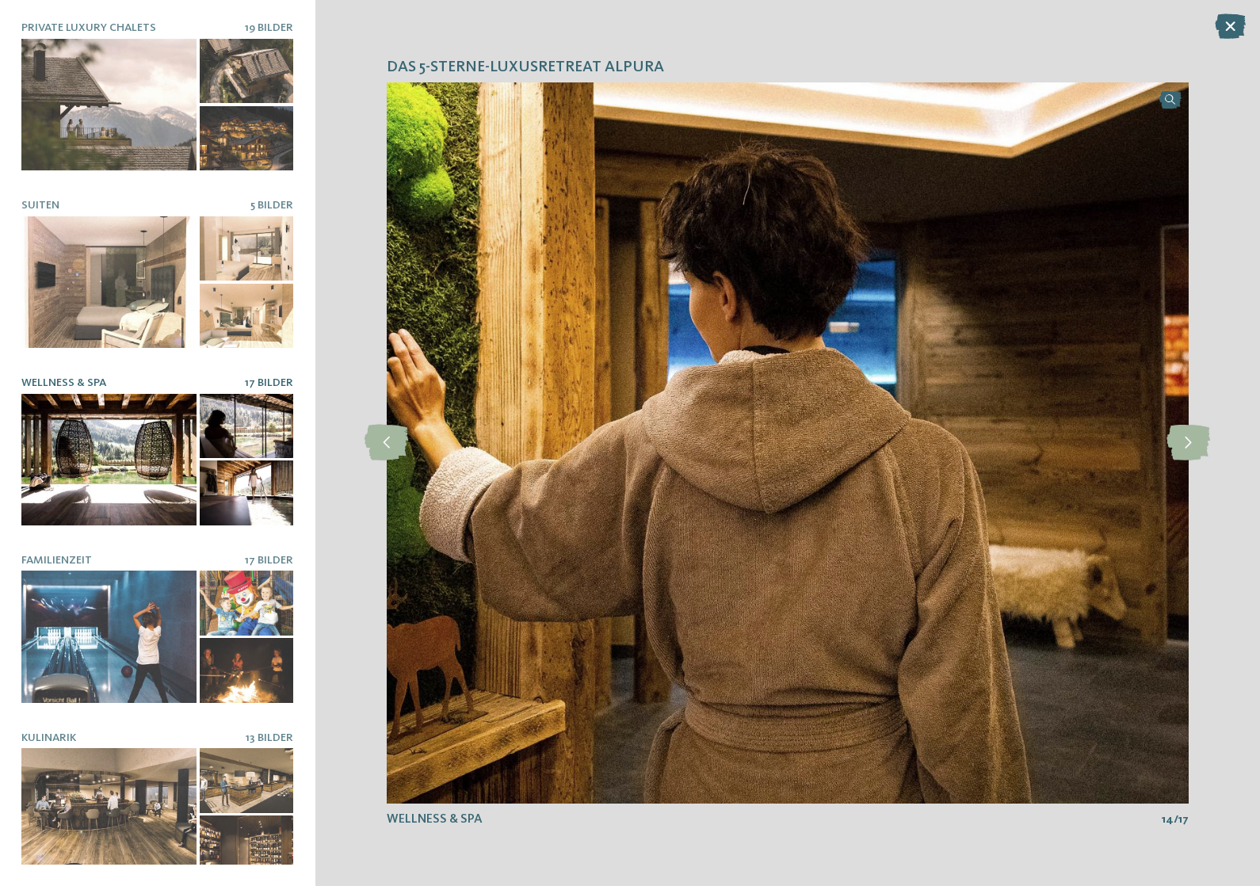
click at [1193, 445] on icon at bounding box center [1188, 443] width 44 height 36
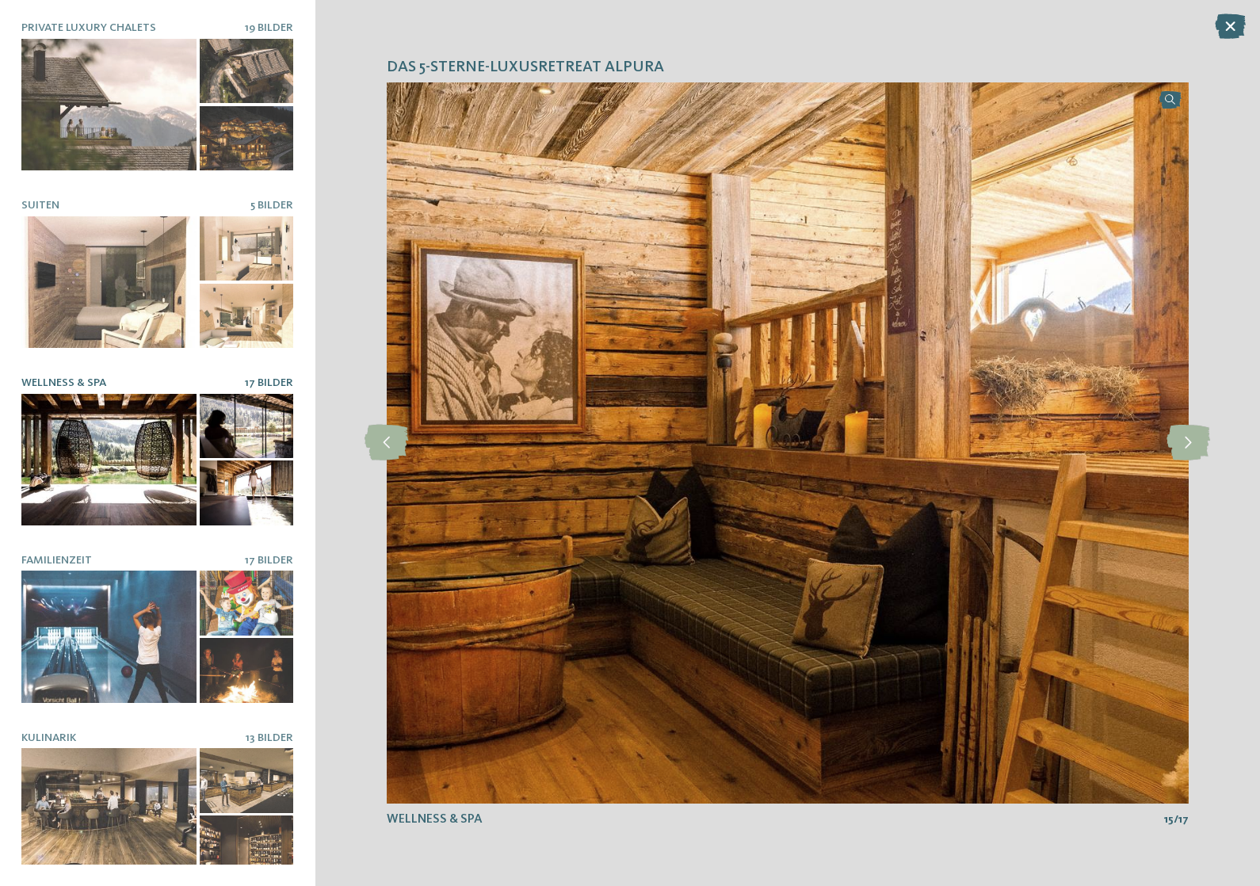
click at [1200, 440] on icon at bounding box center [1188, 443] width 44 height 36
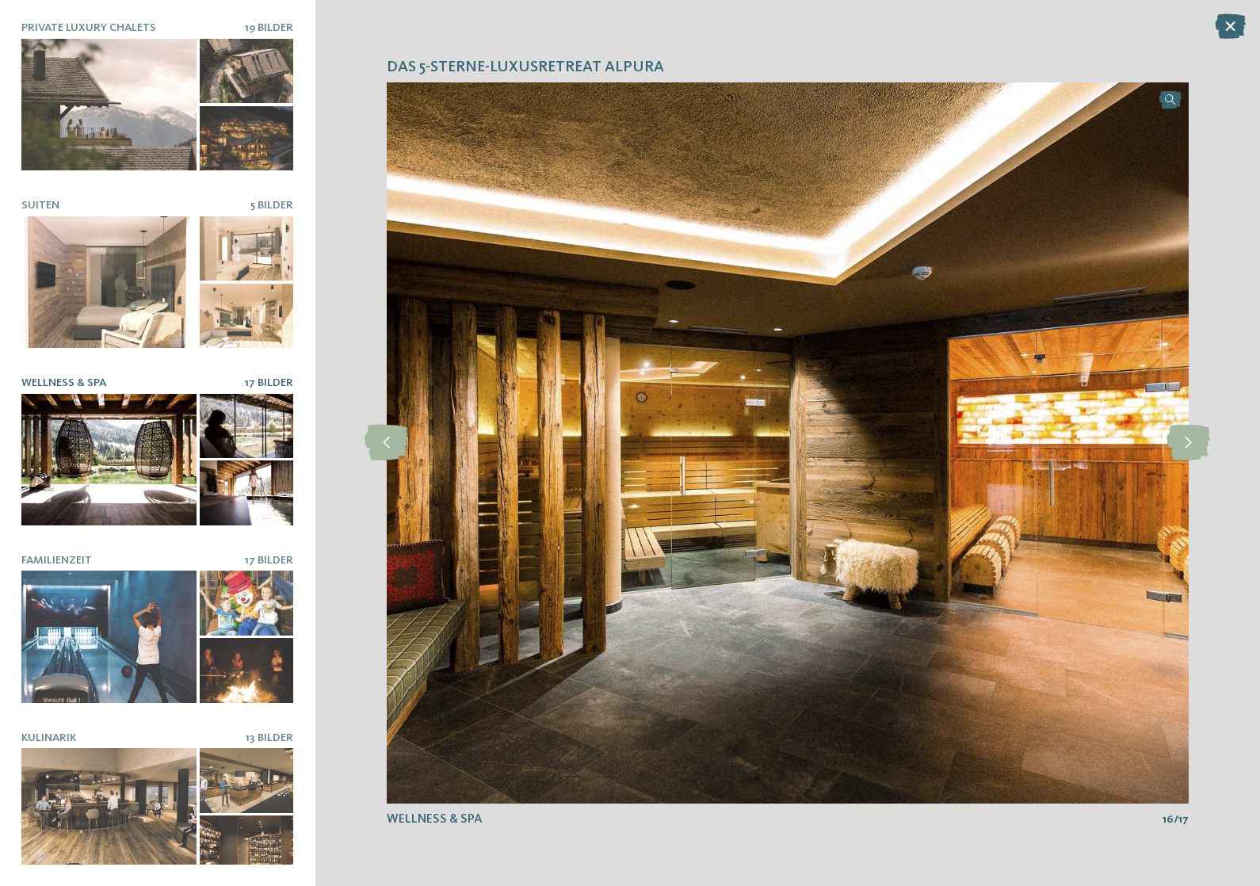
click at [1199, 435] on icon at bounding box center [1188, 443] width 44 height 36
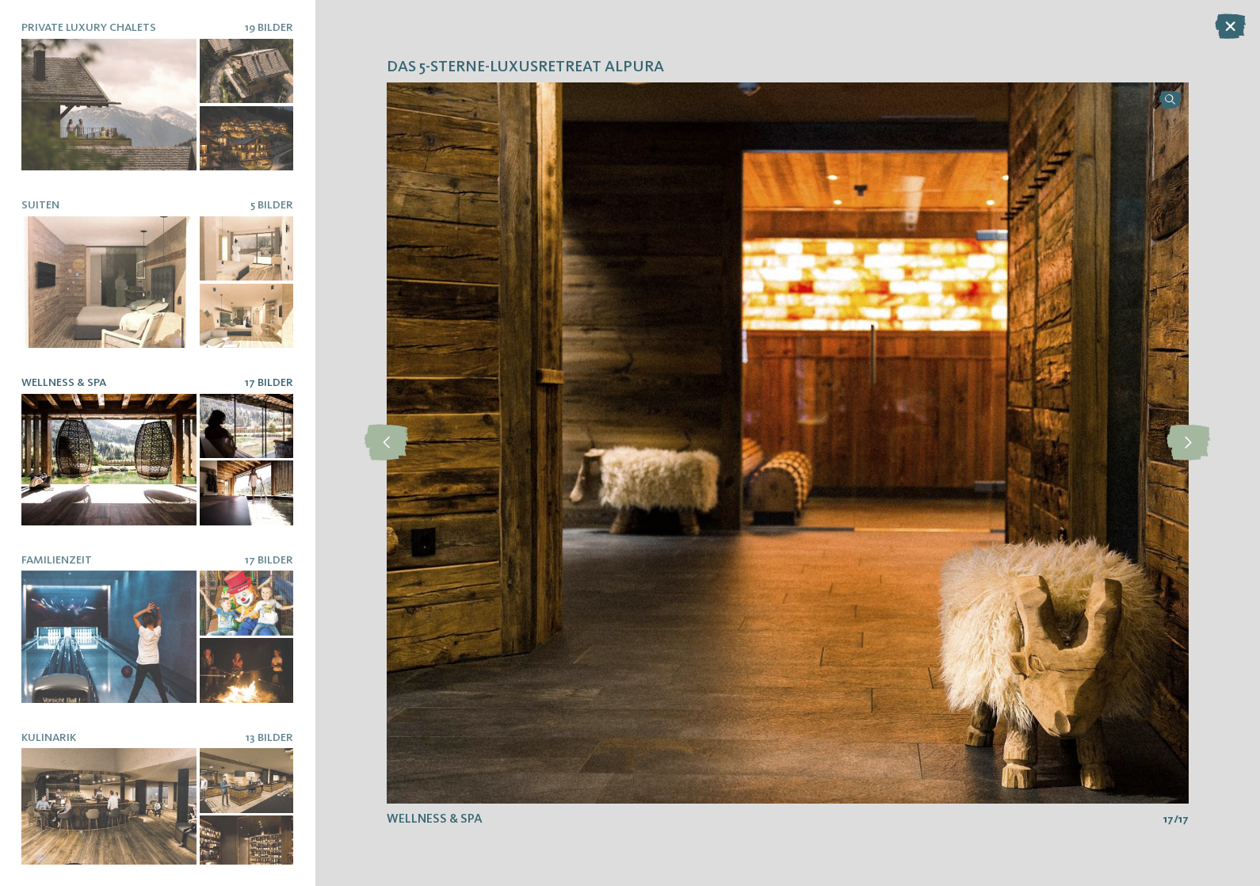
click at [1209, 431] on icon at bounding box center [1188, 443] width 44 height 36
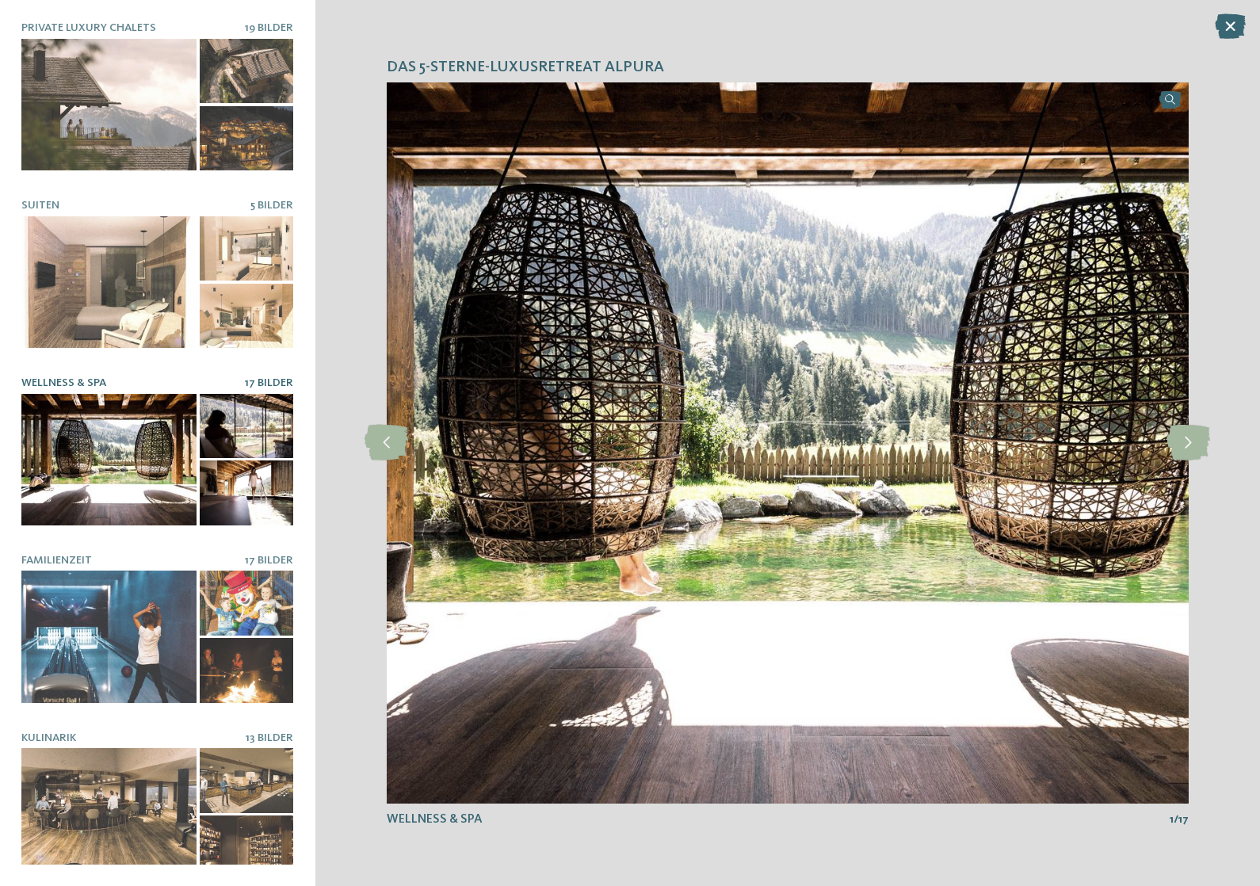
click at [1203, 424] on div at bounding box center [1189, 443] width 40 height 40
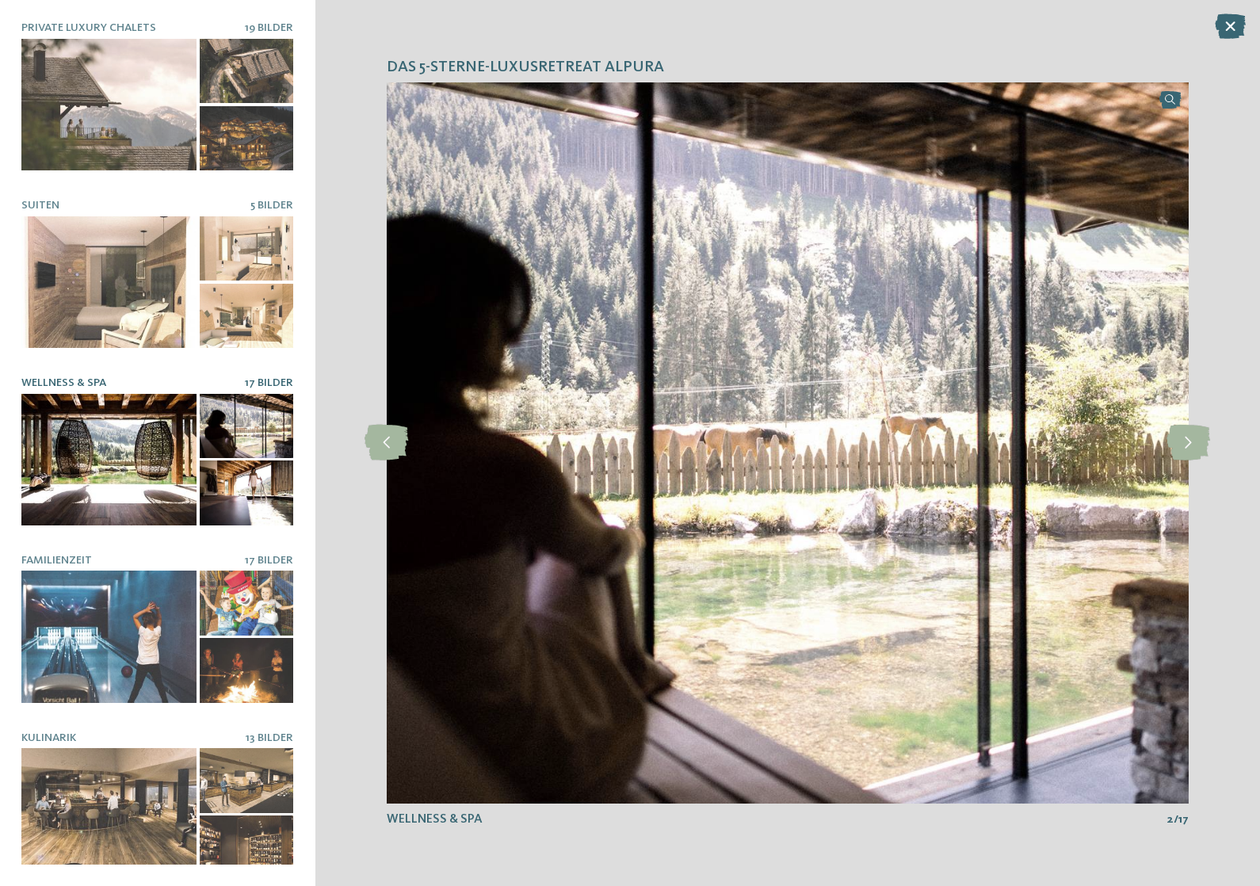
click at [139, 638] on div at bounding box center [108, 637] width 175 height 132
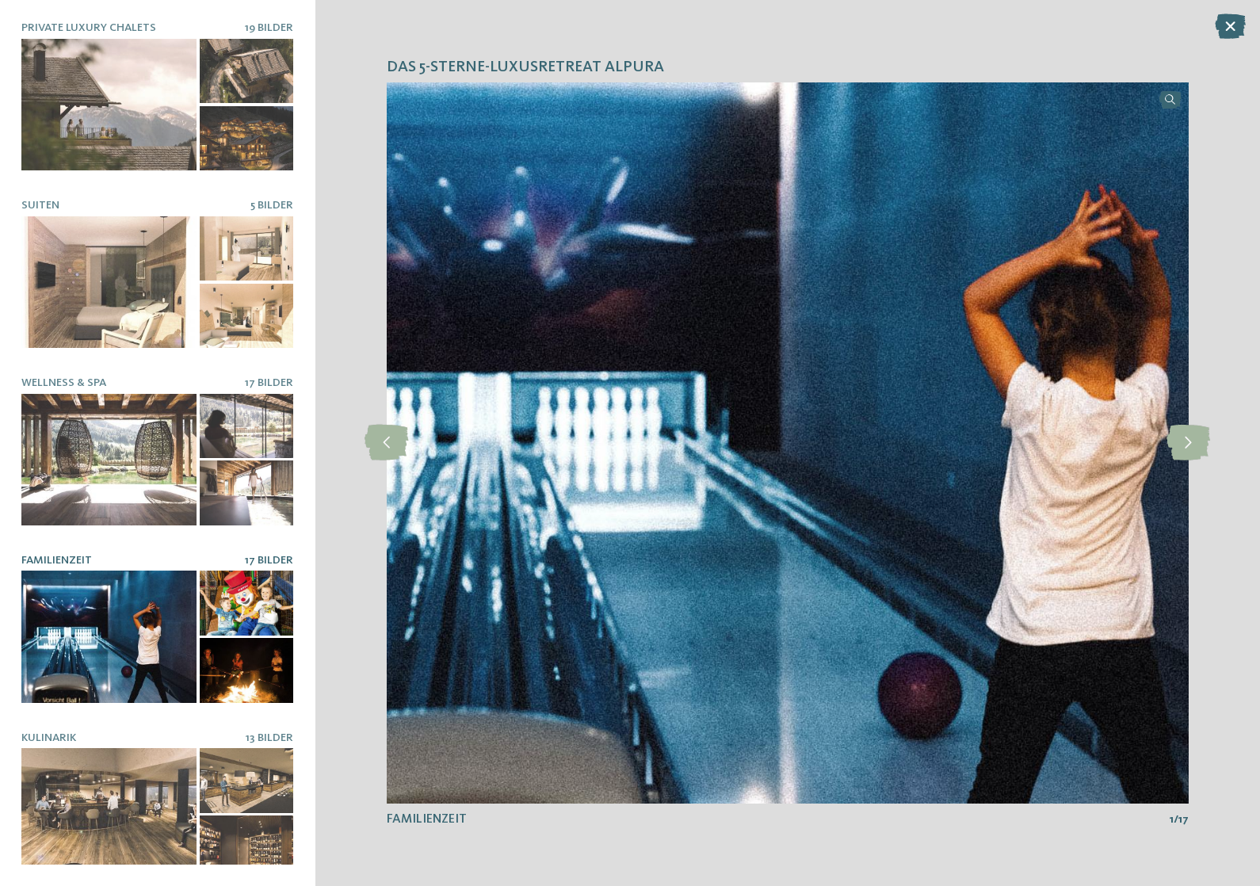
click at [1175, 427] on icon at bounding box center [1188, 443] width 44 height 36
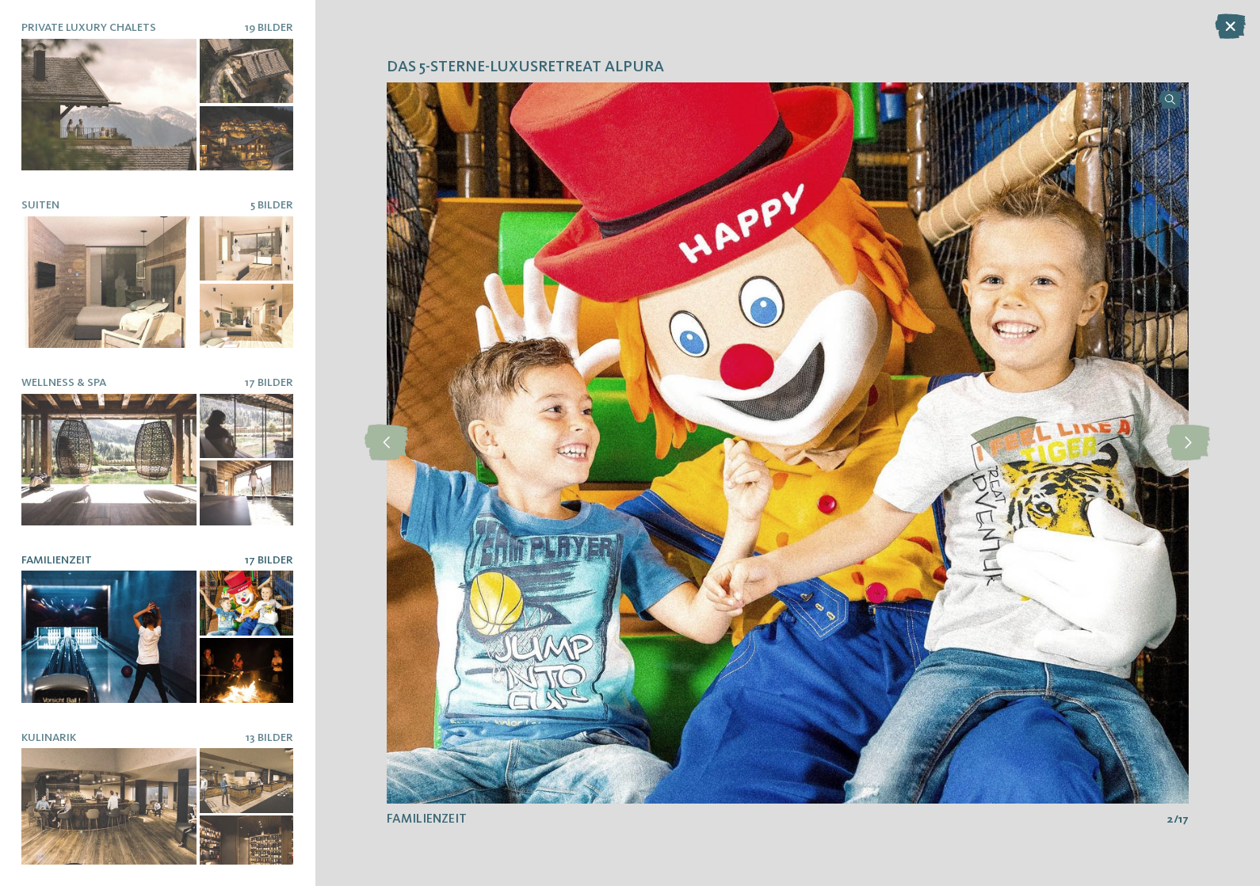
click at [372, 455] on icon at bounding box center [387, 443] width 44 height 36
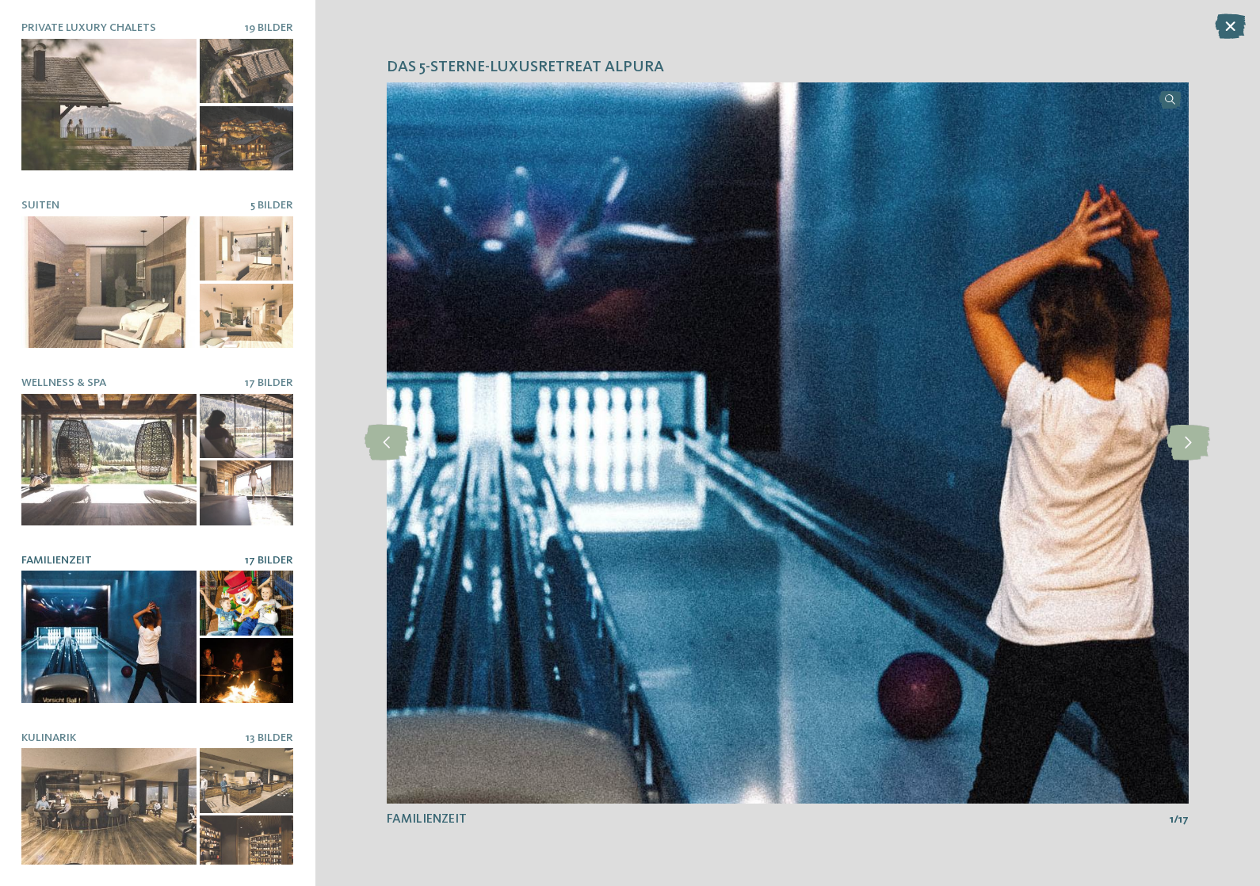
click at [1209, 437] on icon at bounding box center [1188, 443] width 44 height 36
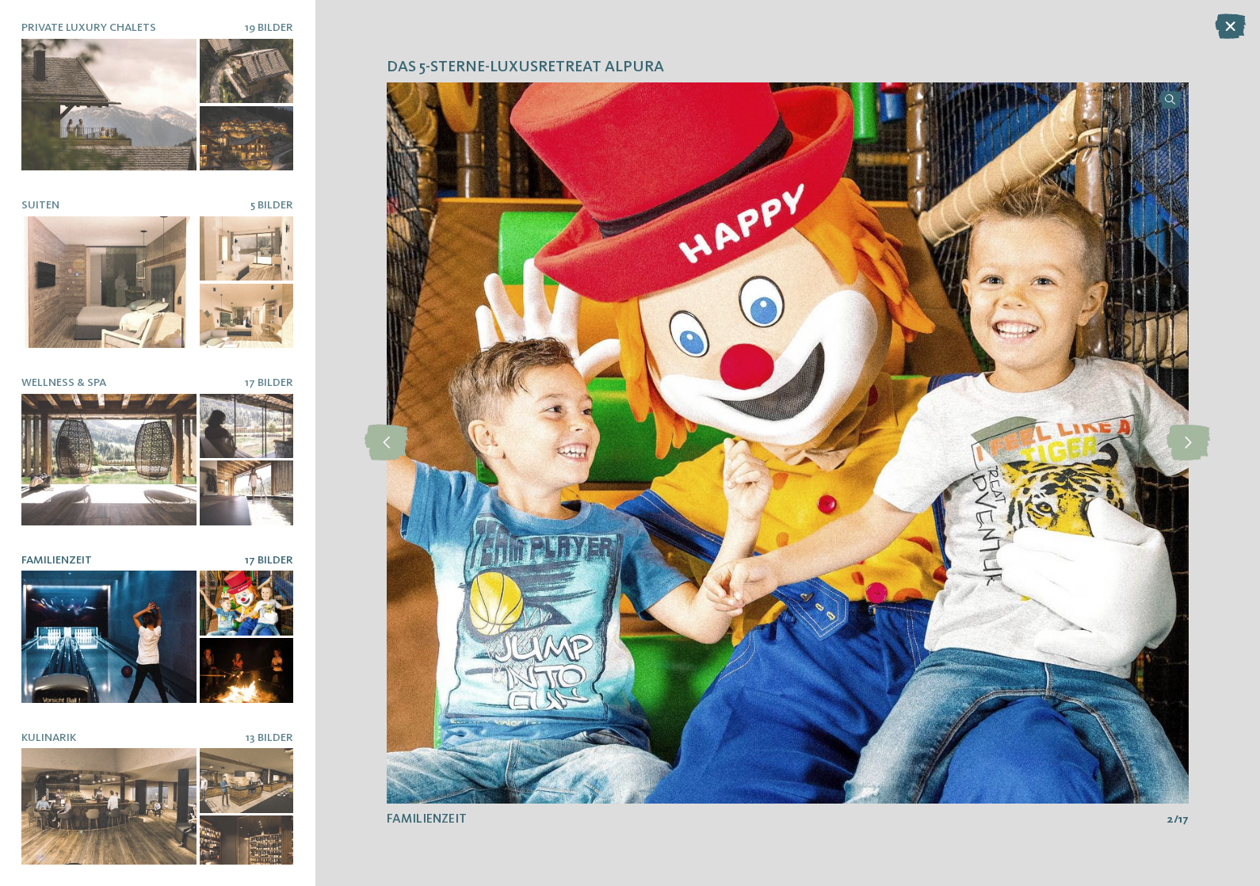
click at [1183, 446] on icon at bounding box center [1188, 443] width 44 height 36
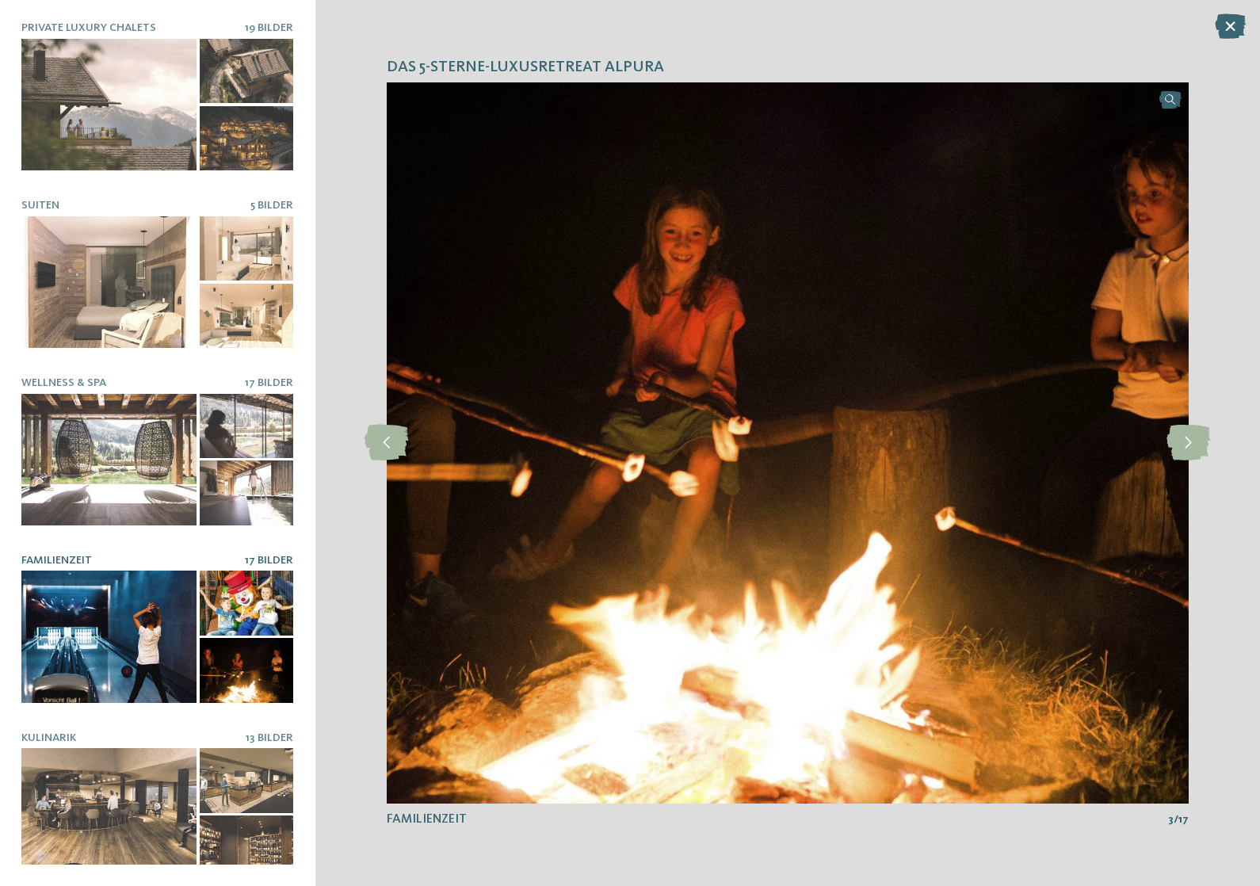
click at [1182, 438] on icon at bounding box center [1188, 443] width 44 height 36
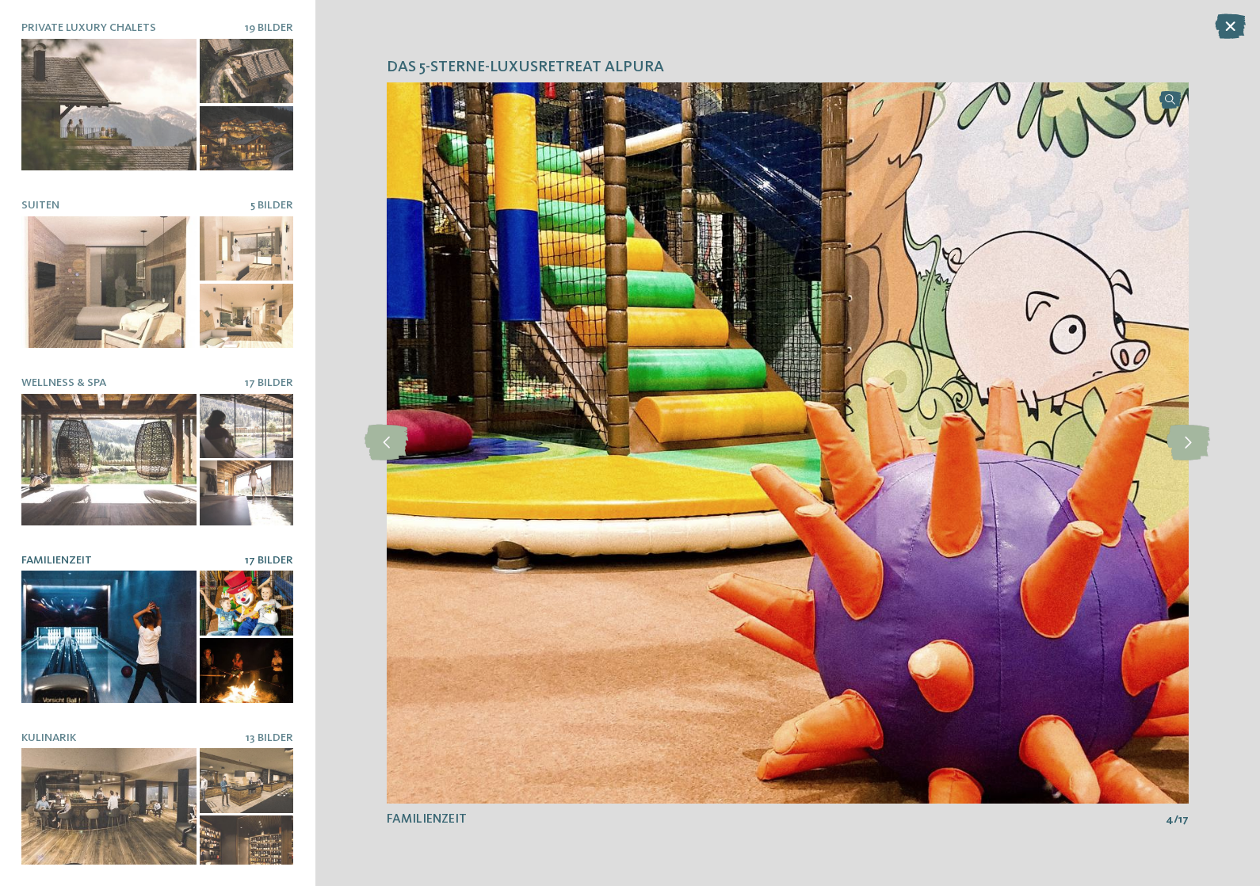
click at [1189, 440] on icon at bounding box center [1188, 443] width 44 height 36
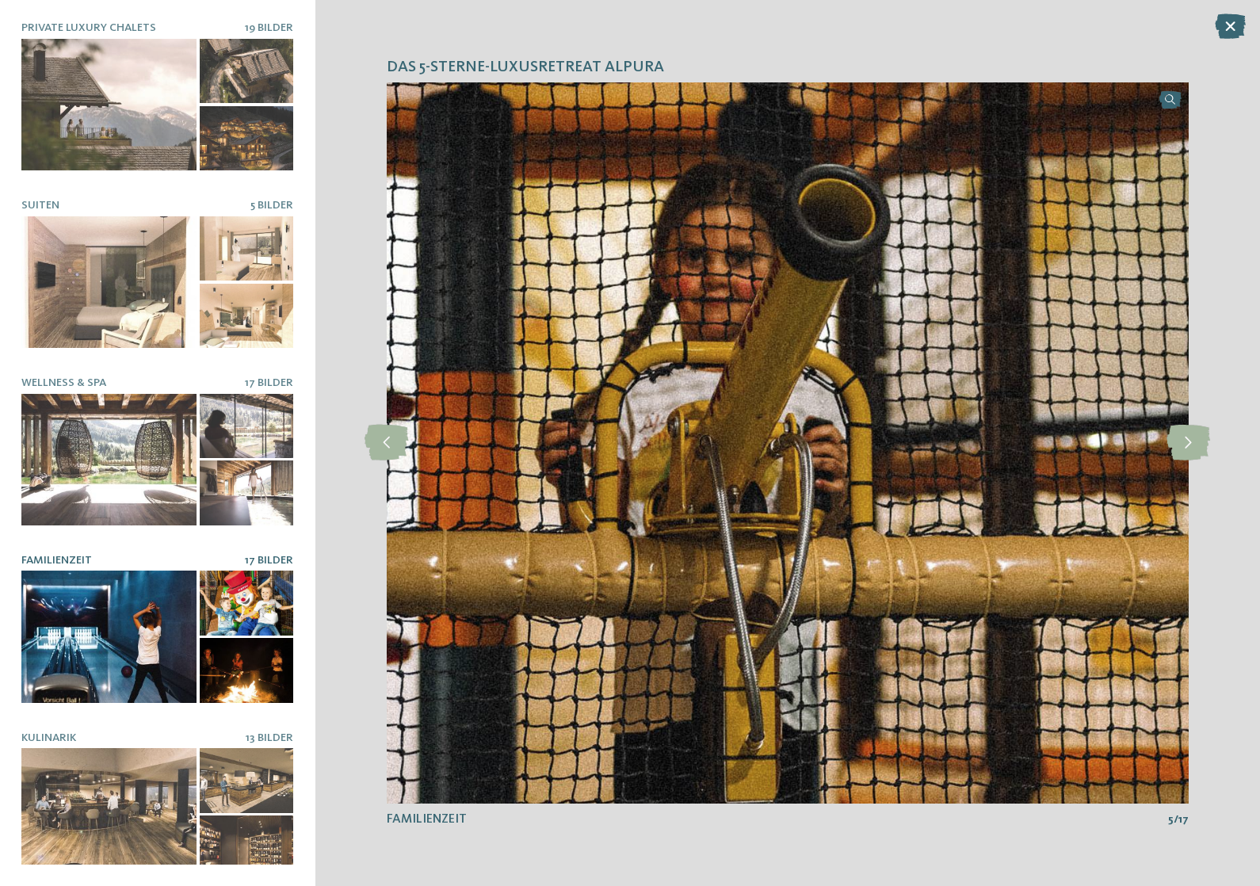
click at [1191, 440] on icon at bounding box center [1188, 443] width 44 height 36
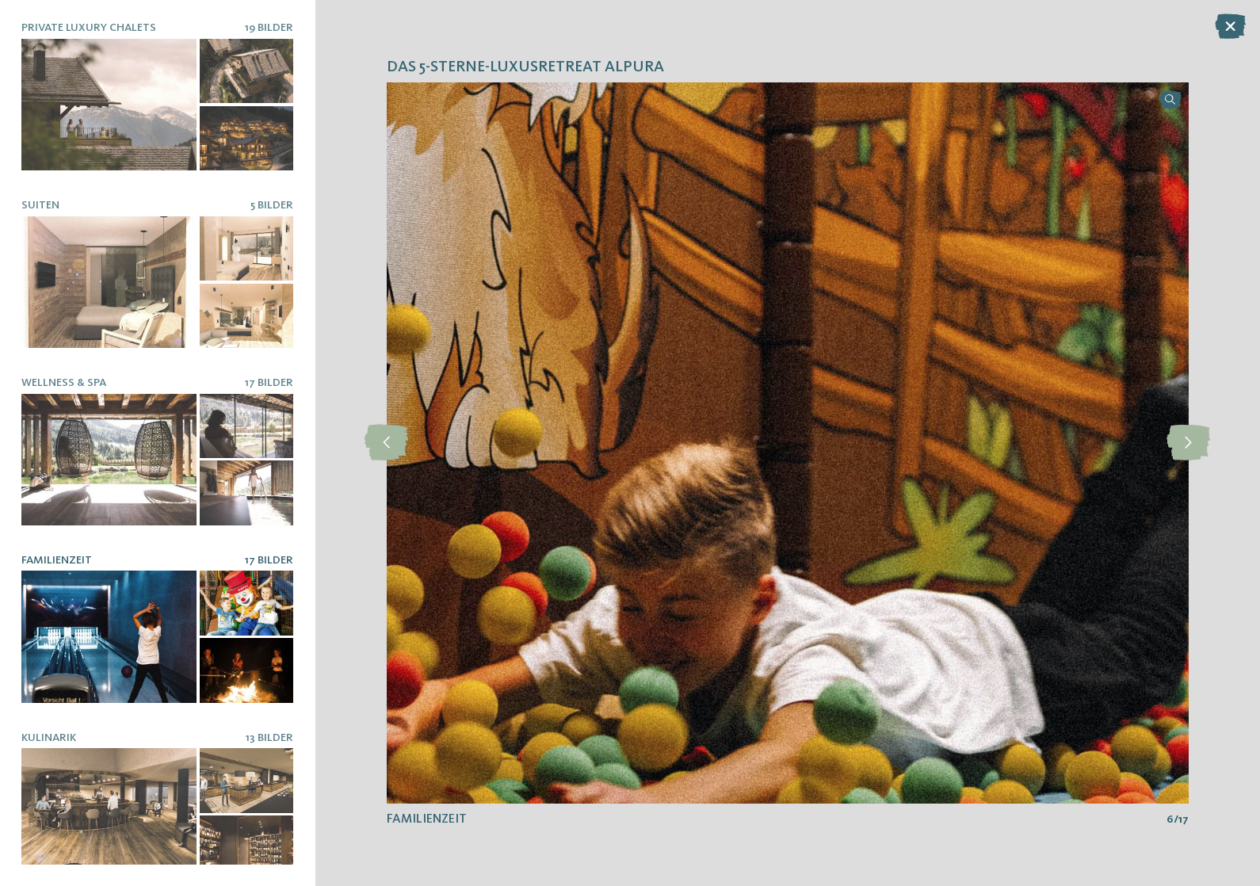
click at [1188, 441] on icon at bounding box center [1188, 443] width 44 height 36
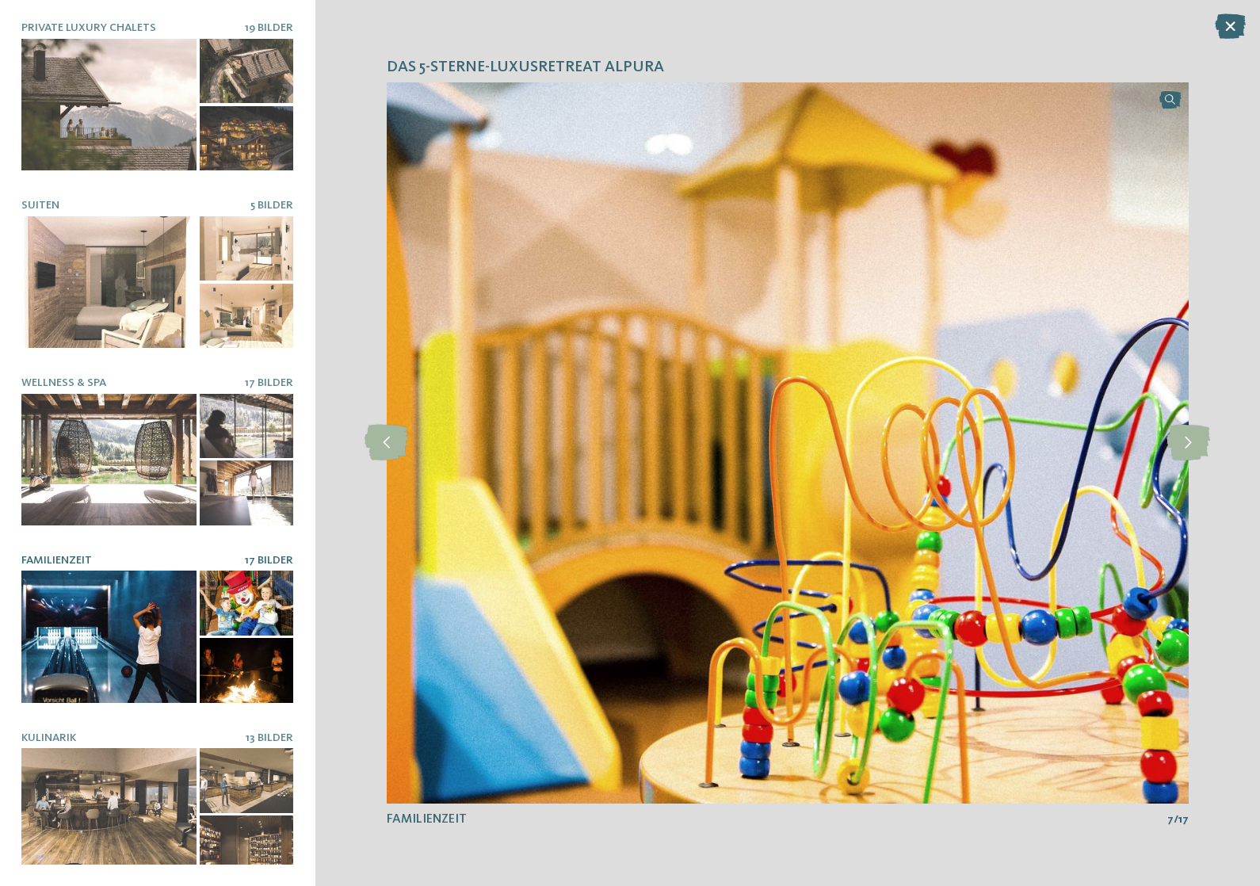
click at [1172, 442] on icon at bounding box center [1188, 443] width 44 height 36
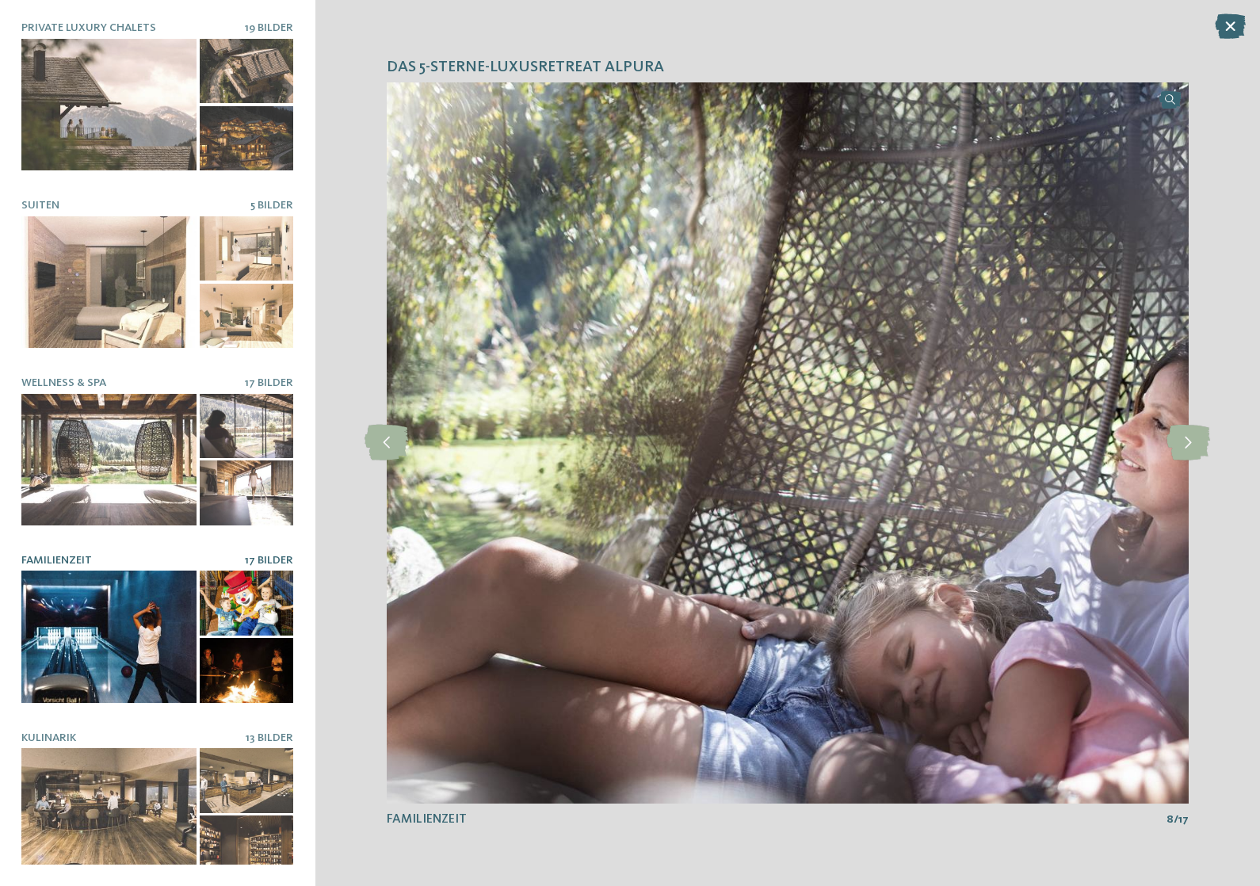
click at [1178, 442] on icon at bounding box center [1188, 443] width 44 height 36
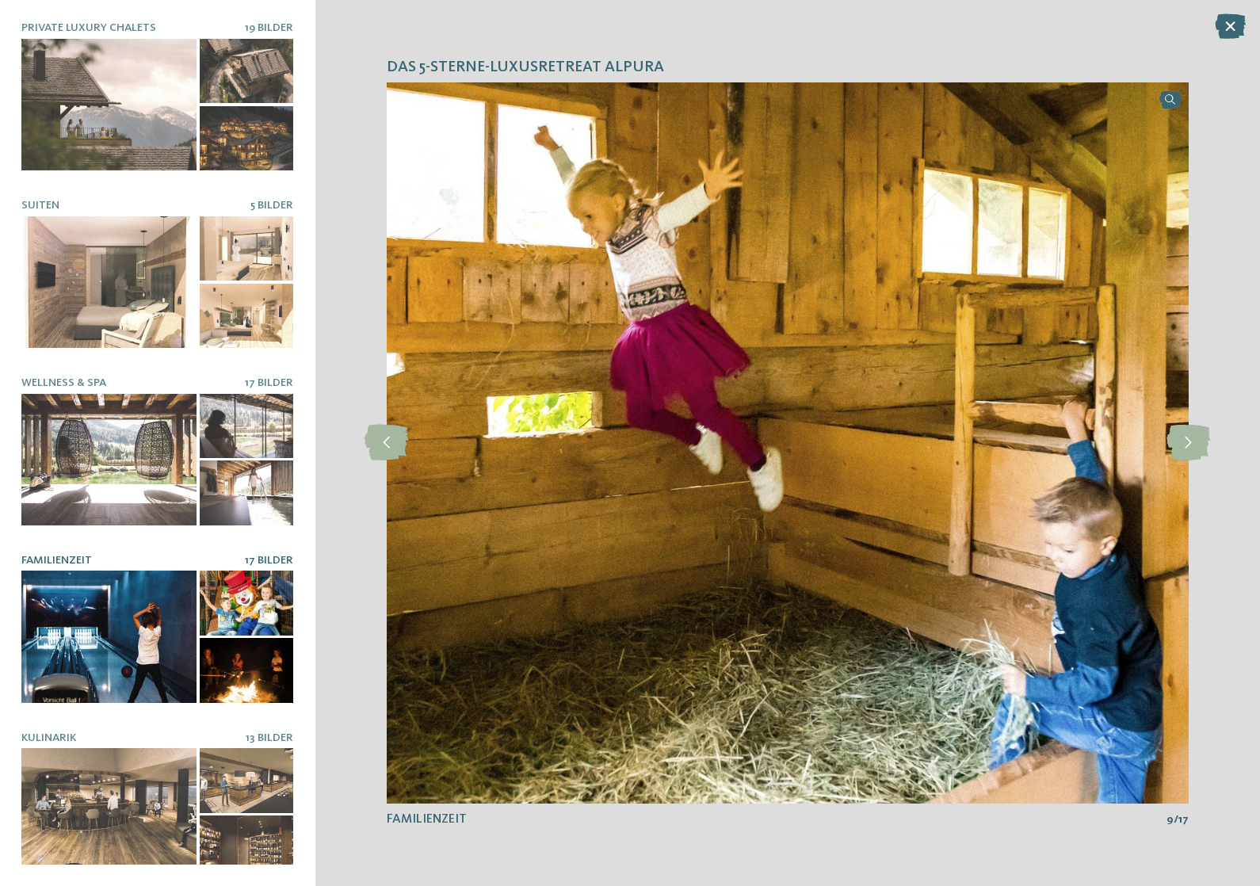
click at [1178, 442] on icon at bounding box center [1188, 443] width 44 height 36
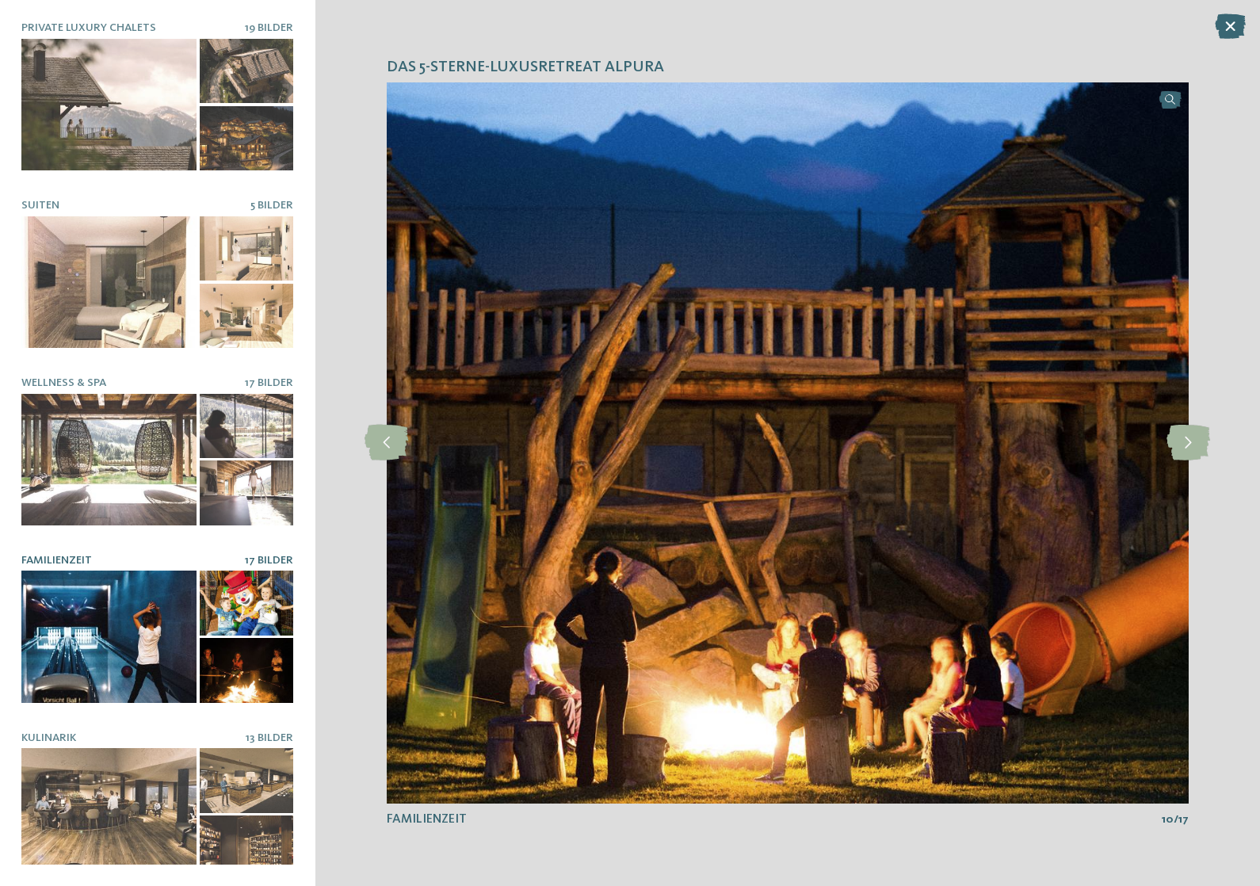
click at [113, 795] on div at bounding box center [108, 814] width 175 height 132
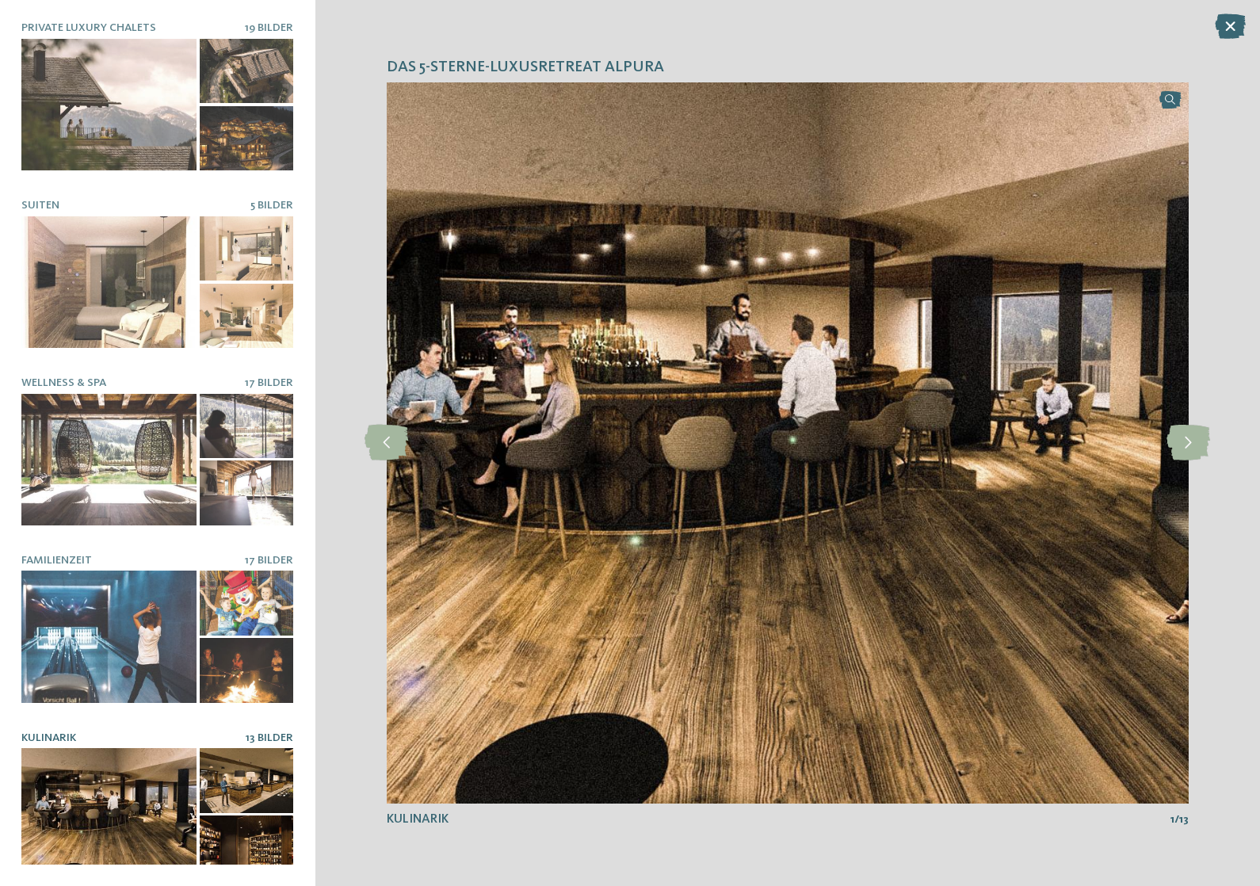
click at [1178, 432] on icon at bounding box center [1188, 443] width 44 height 36
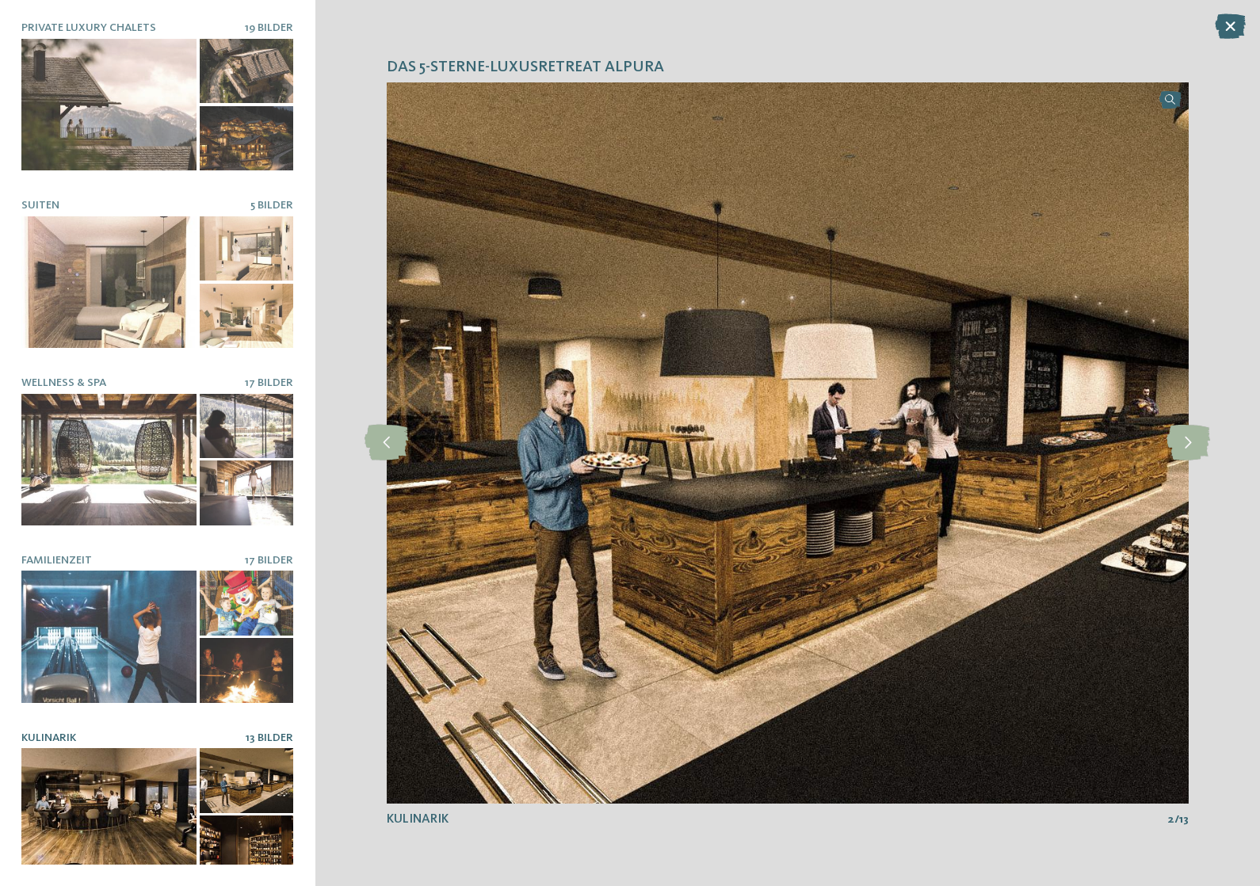
click at [1164, 440] on img at bounding box center [788, 442] width 802 height 721
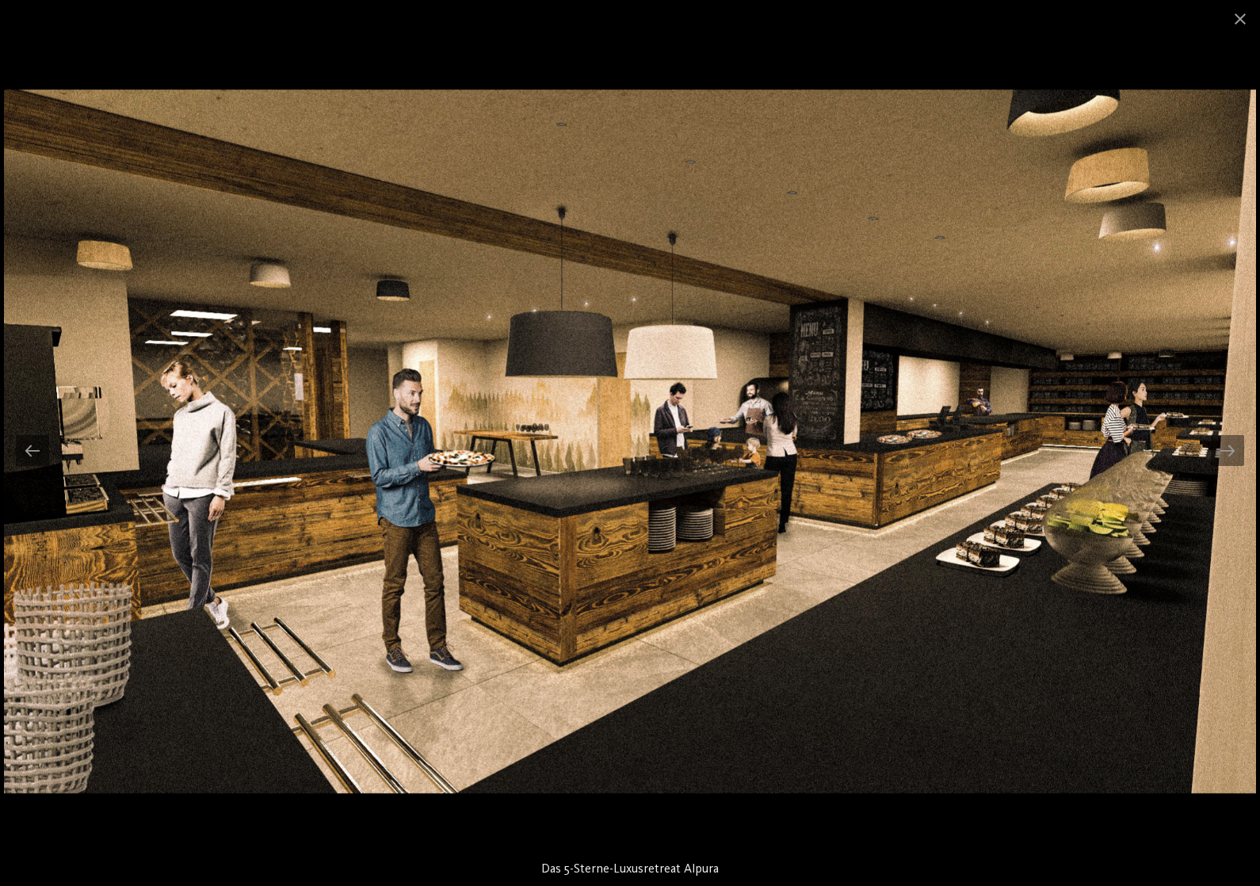
click at [1216, 439] on div at bounding box center [1227, 450] width 33 height 31
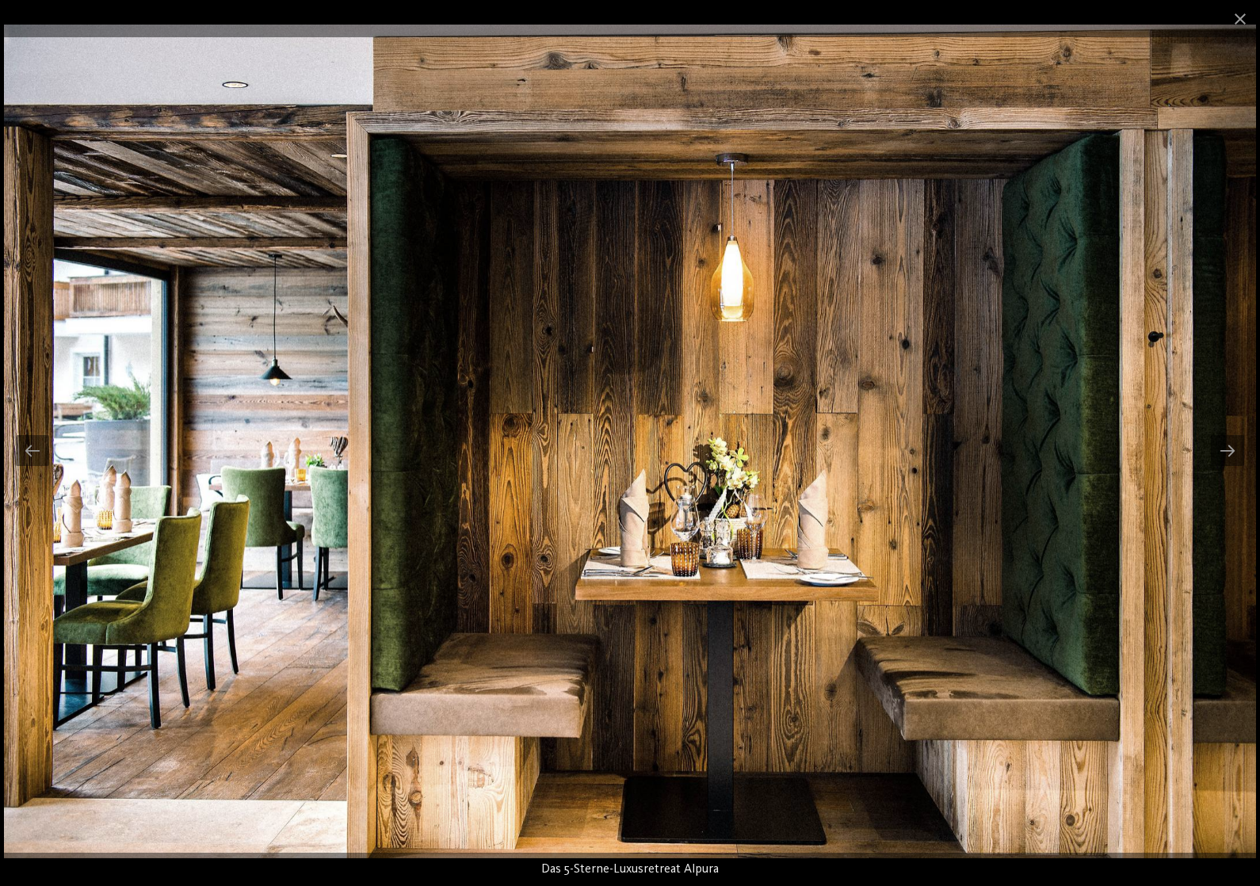
click at [1254, 6] on span at bounding box center [1240, 18] width 40 height 37
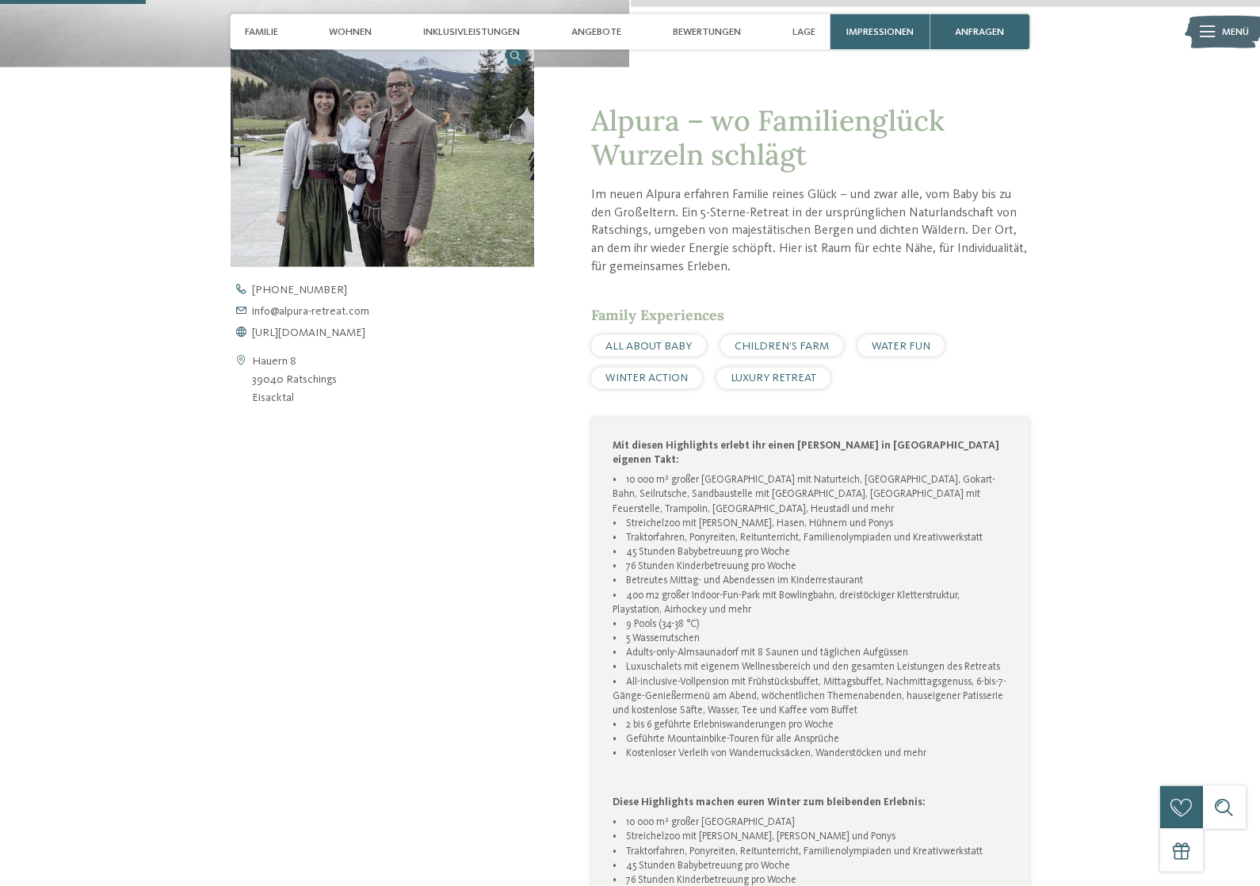
scroll to position [600, 0]
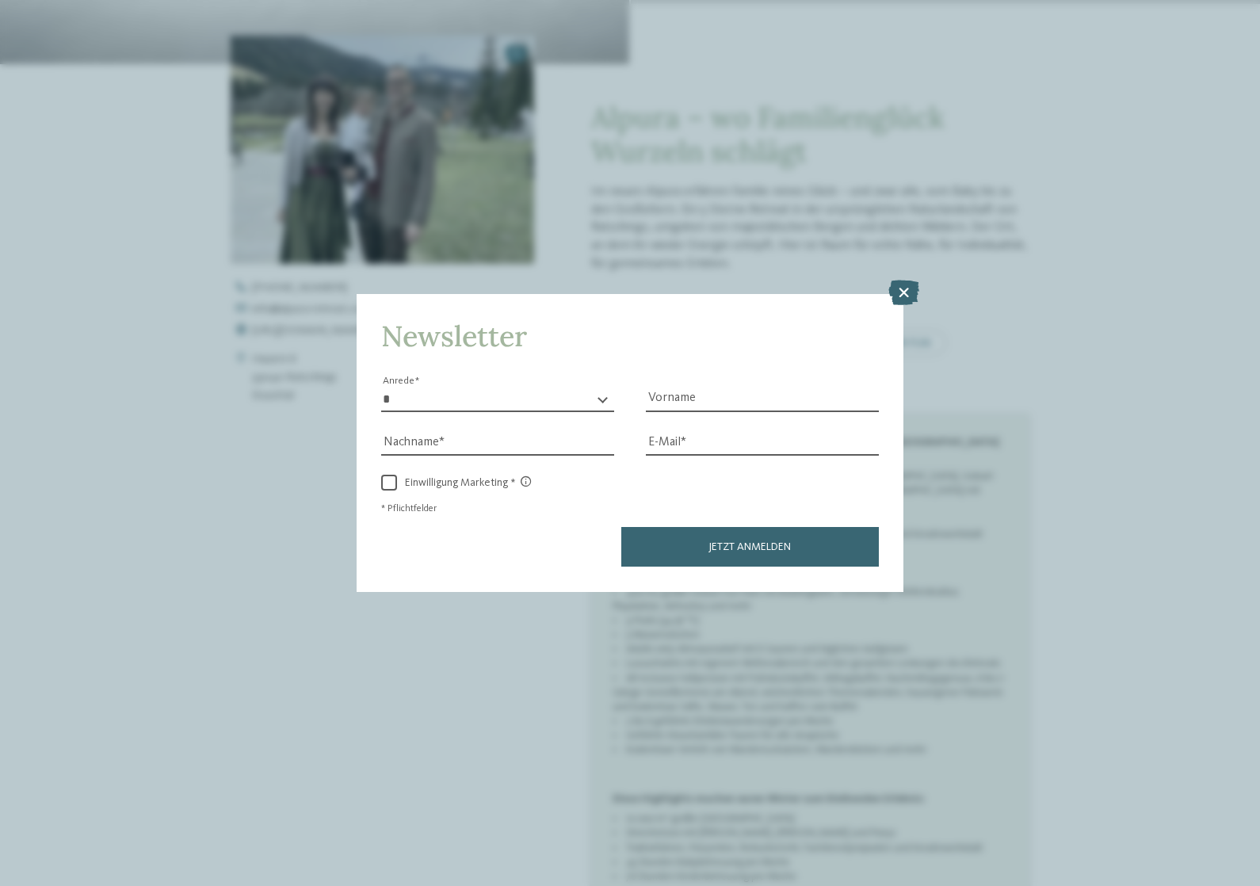
click at [892, 281] on icon at bounding box center [903, 293] width 31 height 25
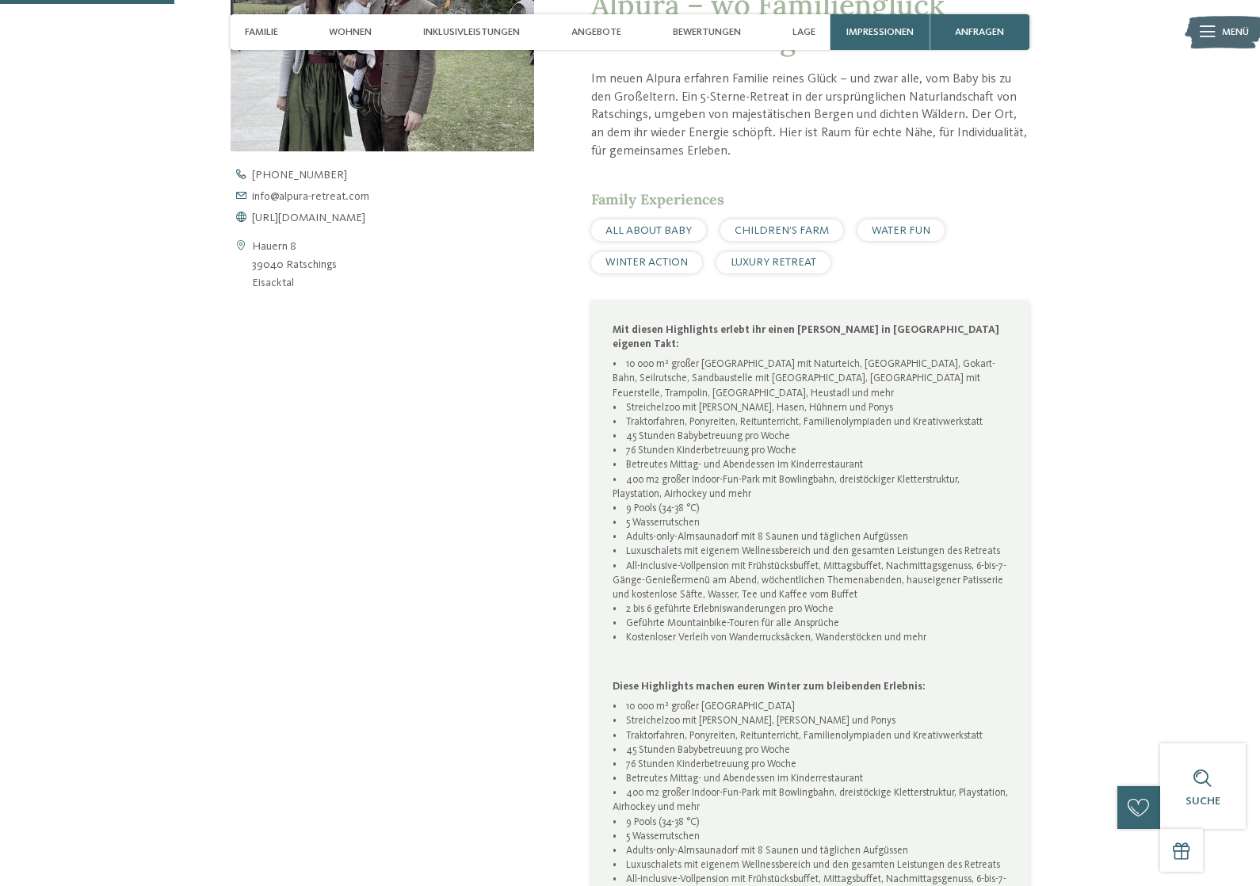
scroll to position [713, 0]
click at [903, 235] on span "WATER FUN" at bounding box center [901, 229] width 59 height 11
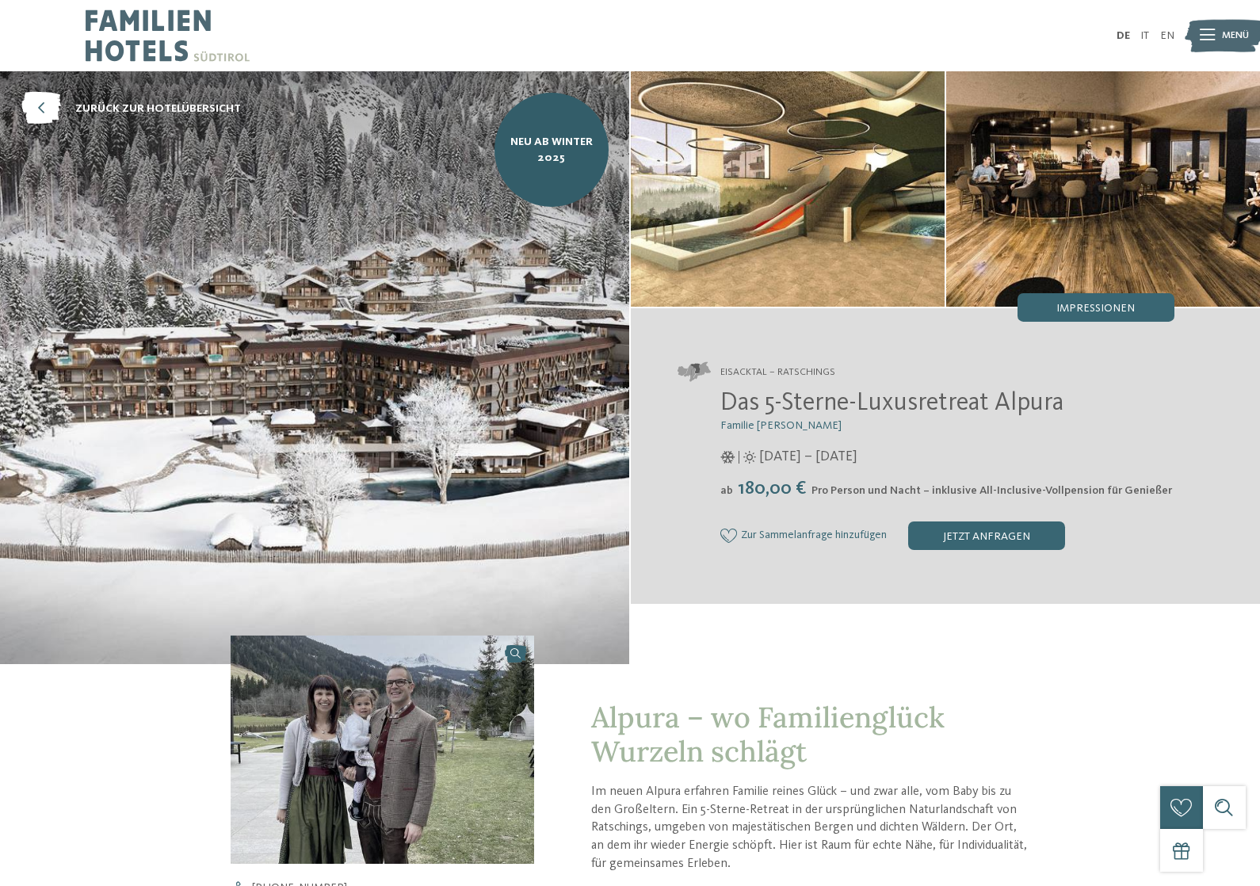
click at [1232, 29] on div "Menü" at bounding box center [1235, 36] width 27 height 36
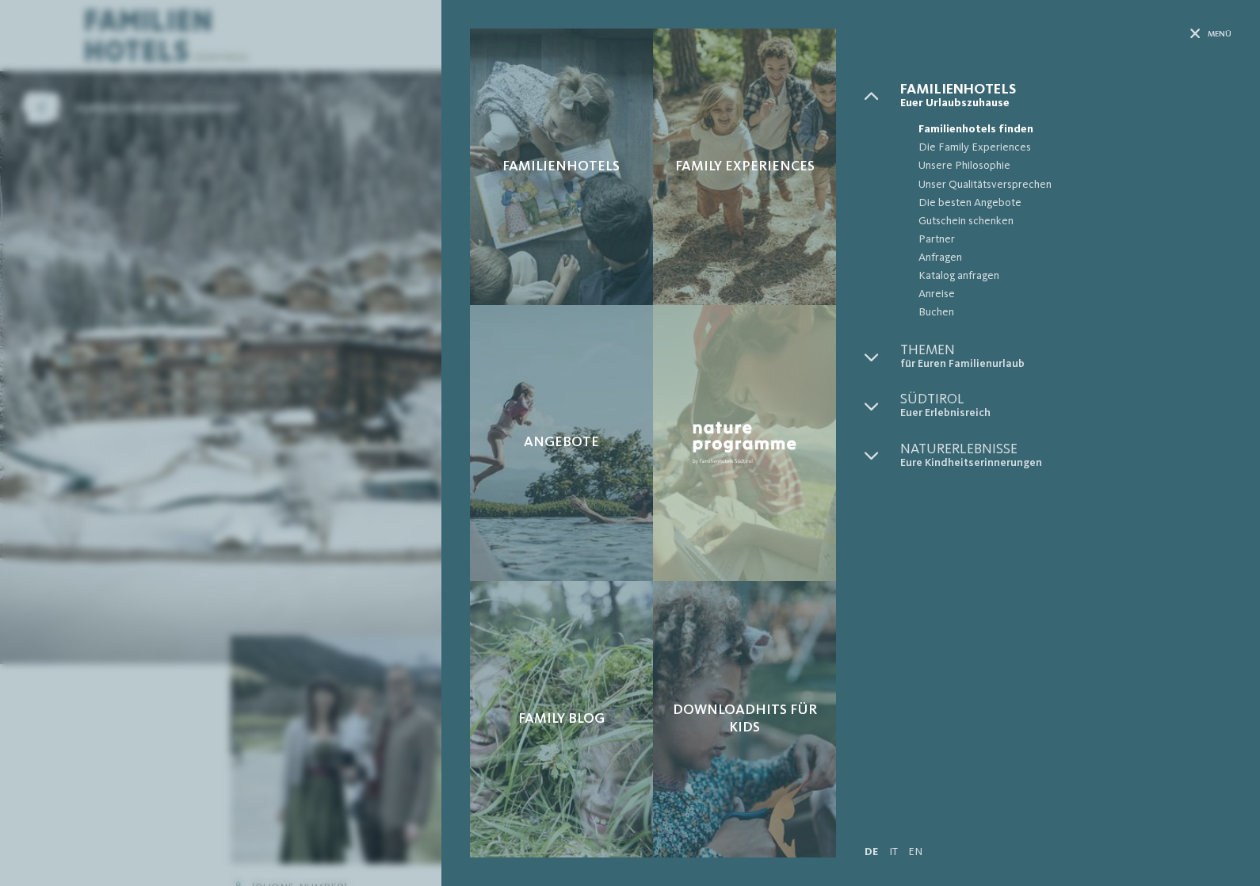
click at [783, 246] on div "Family Experiences" at bounding box center [744, 167] width 183 height 277
